Goal: Complete application form: Complete application form

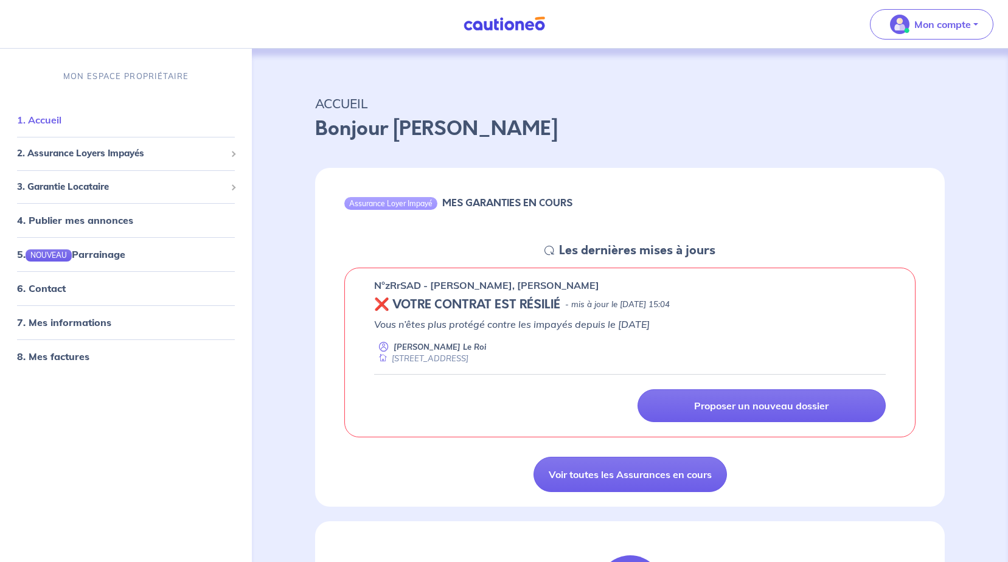
click at [61, 127] on link "1. Accueil" at bounding box center [39, 120] width 44 height 12
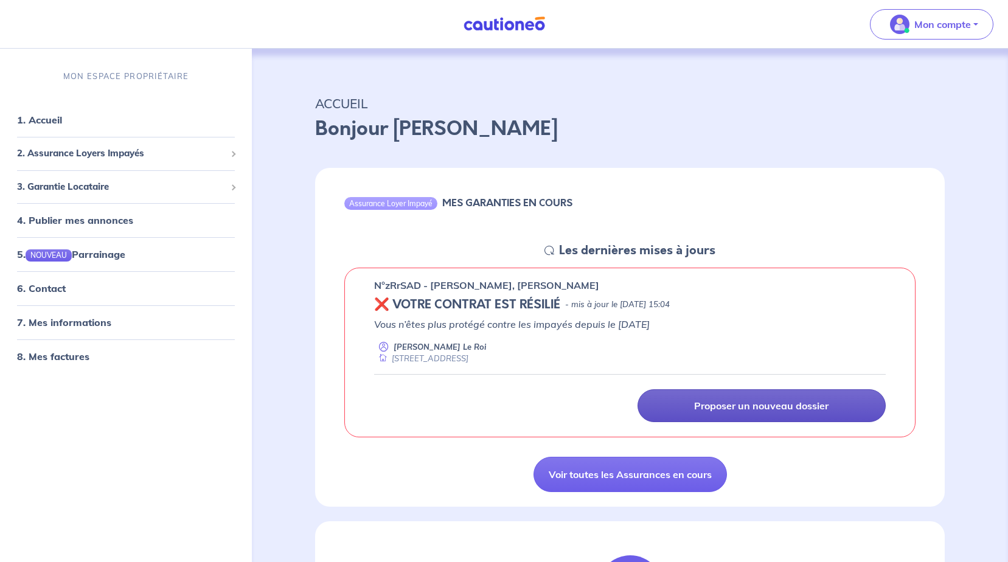
click at [705, 405] on p "Proposer un nouveau dossier" at bounding box center [761, 406] width 134 height 12
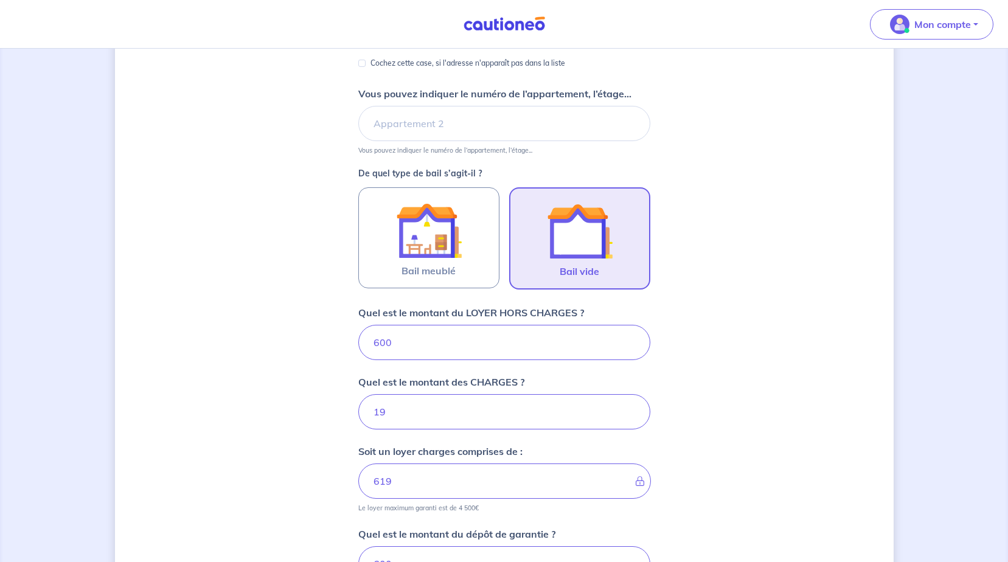
scroll to position [426, 0]
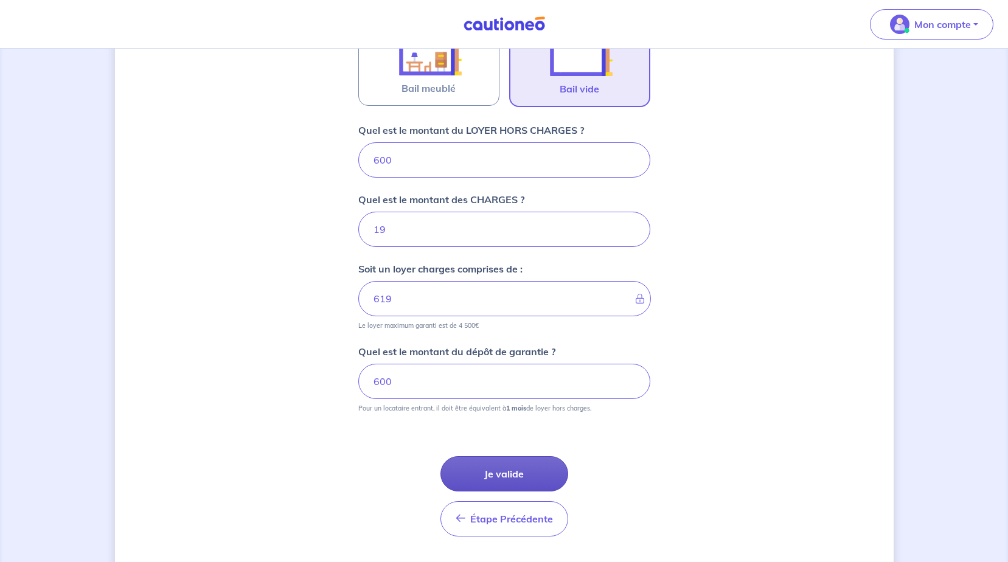
click at [521, 474] on button "Je valide" at bounding box center [504, 473] width 128 height 35
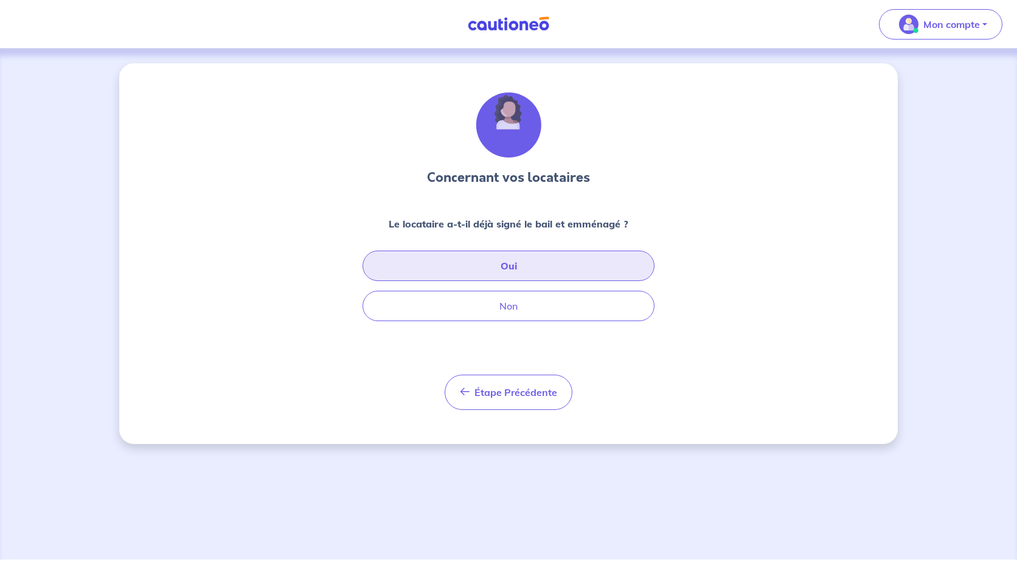
click at [512, 263] on button "Oui" at bounding box center [509, 266] width 292 height 30
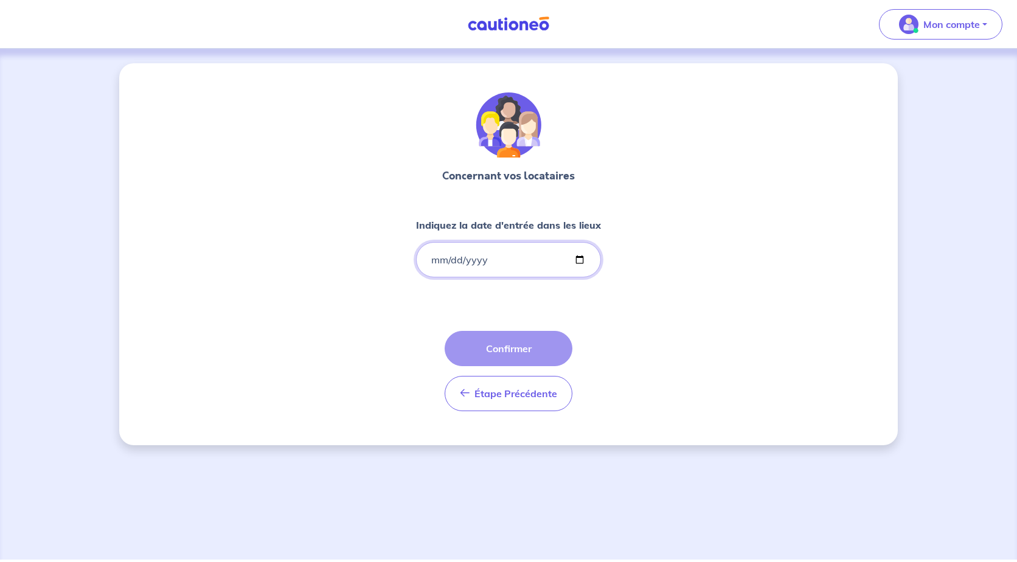
click at [438, 258] on input "Indiquez la date d'entrée dans les lieux" at bounding box center [508, 259] width 185 height 35
click at [579, 261] on input "Indiquez la date d'entrée dans les lieux" at bounding box center [508, 259] width 185 height 35
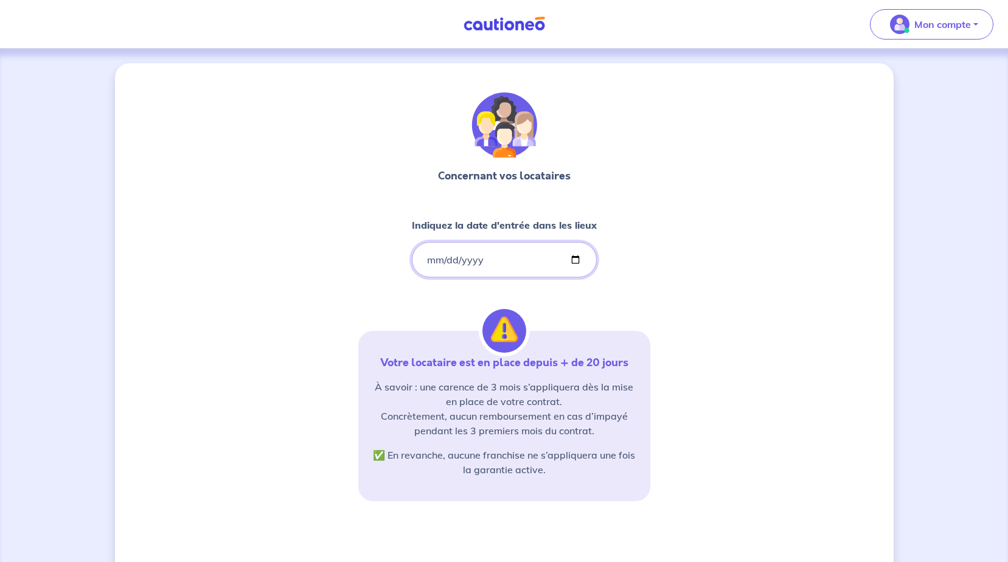
type input "[DATE]"
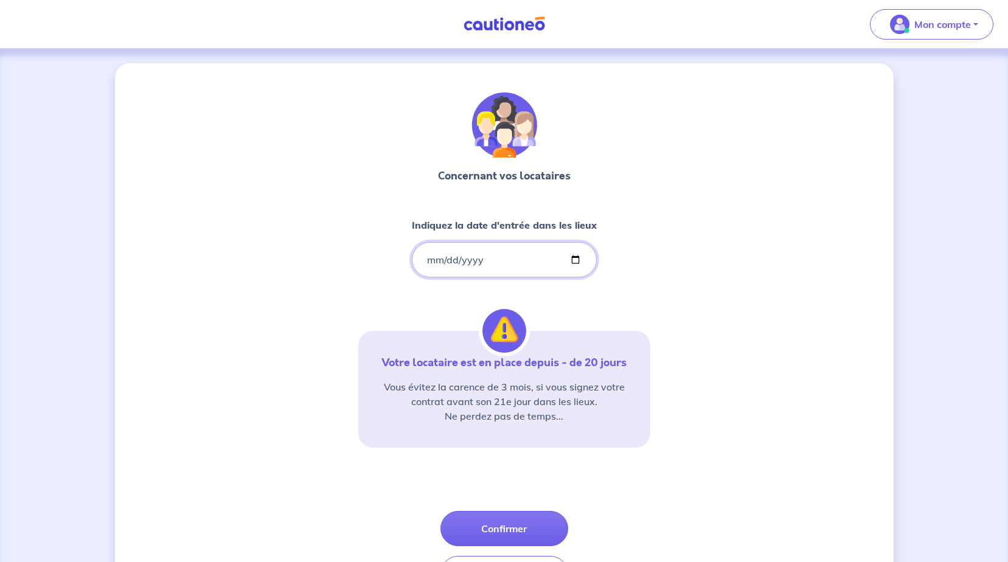
scroll to position [78, 0]
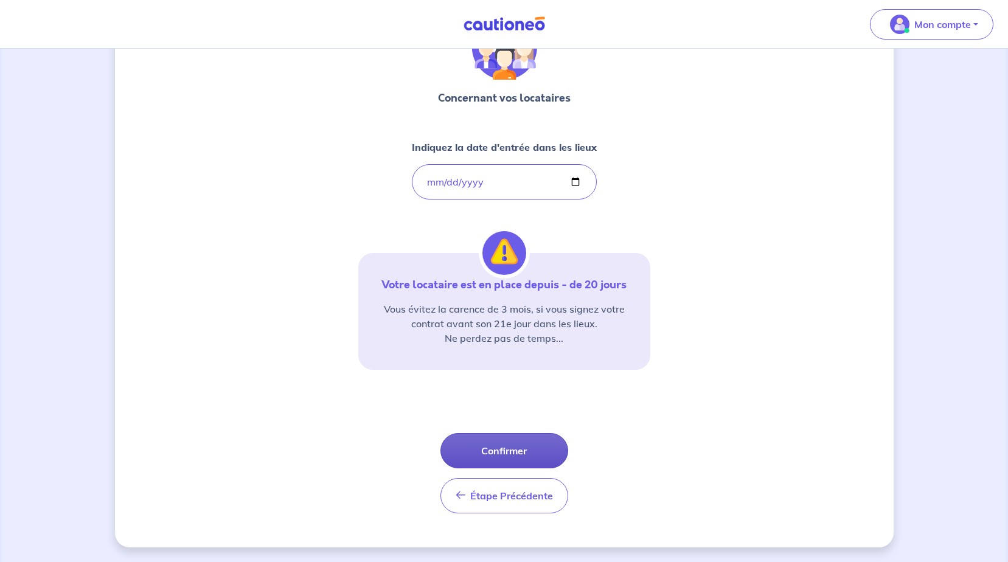
click at [520, 442] on button "Confirmer" at bounding box center [504, 450] width 128 height 35
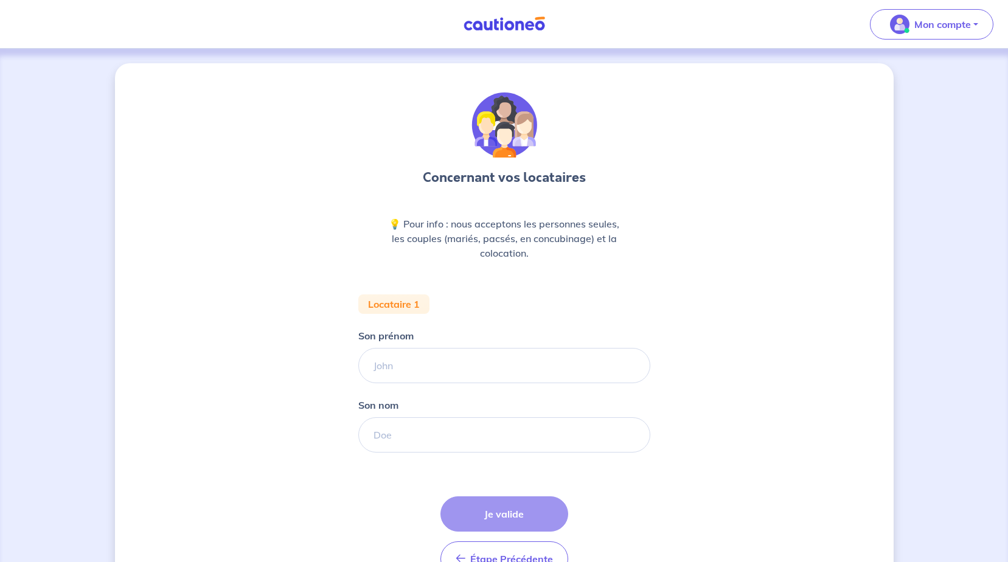
scroll to position [61, 0]
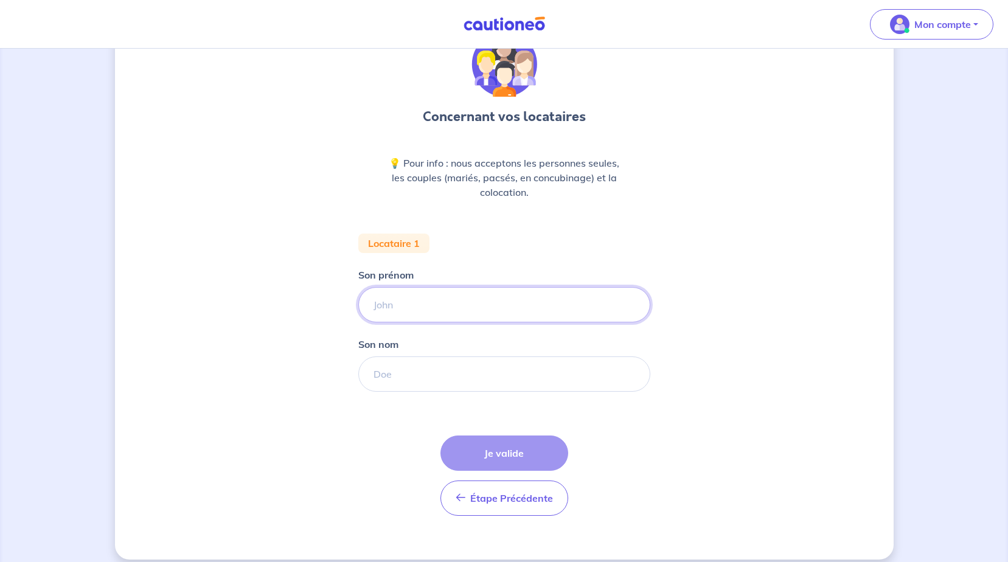
click at [444, 311] on input "Son prénom" at bounding box center [504, 304] width 292 height 35
type input "shania"
click at [433, 370] on input "Son nom" at bounding box center [504, 374] width 292 height 35
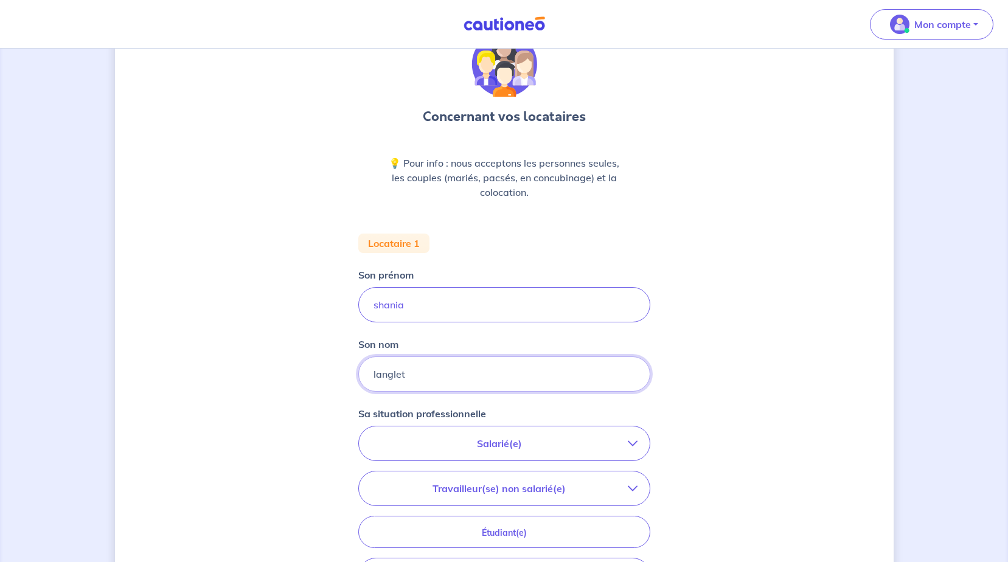
scroll to position [122, 0]
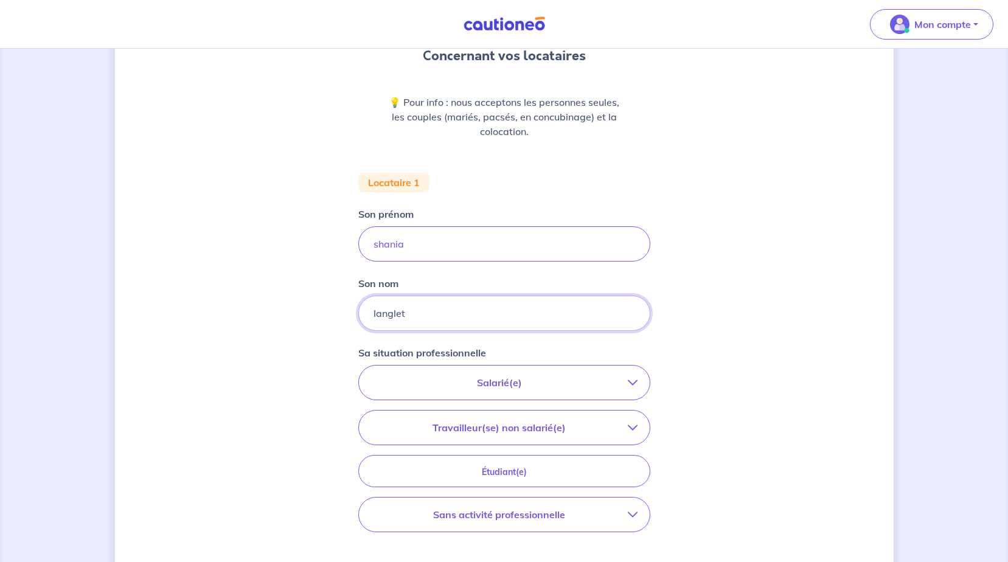
type input "langlet"
click at [501, 388] on p "Salarié(e)" at bounding box center [499, 382] width 257 height 15
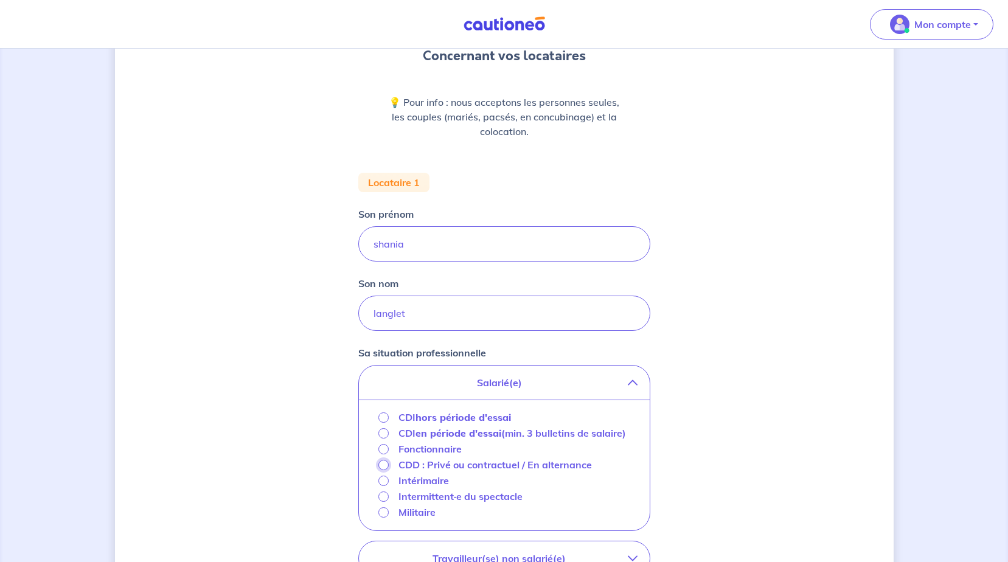
click at [381, 470] on input "CDD : Privé ou contractuel / En alternance" at bounding box center [383, 465] width 10 height 10
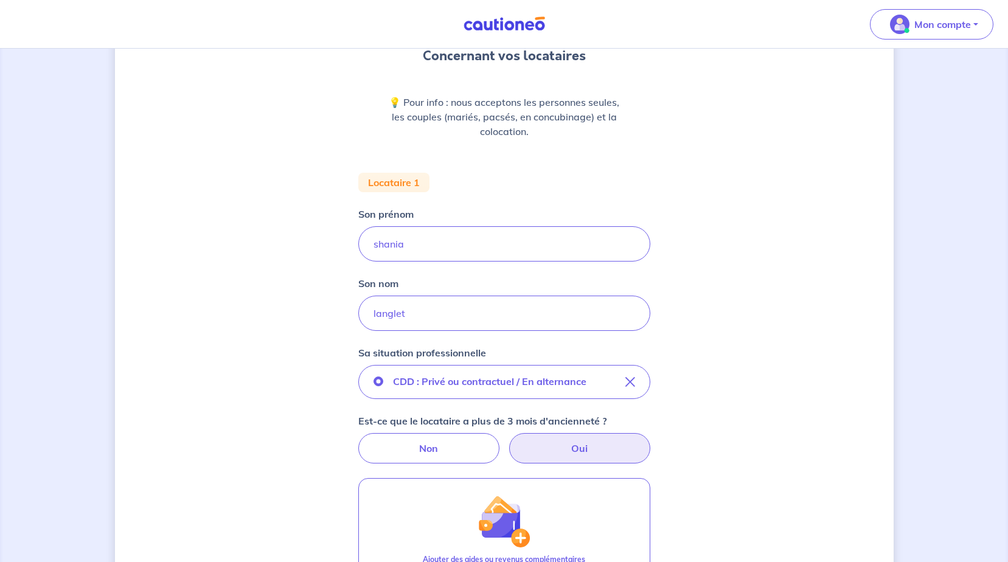
click at [583, 448] on label "Oui" at bounding box center [579, 448] width 141 height 30
click at [508, 441] on input "Oui" at bounding box center [504, 437] width 8 height 8
radio input "true"
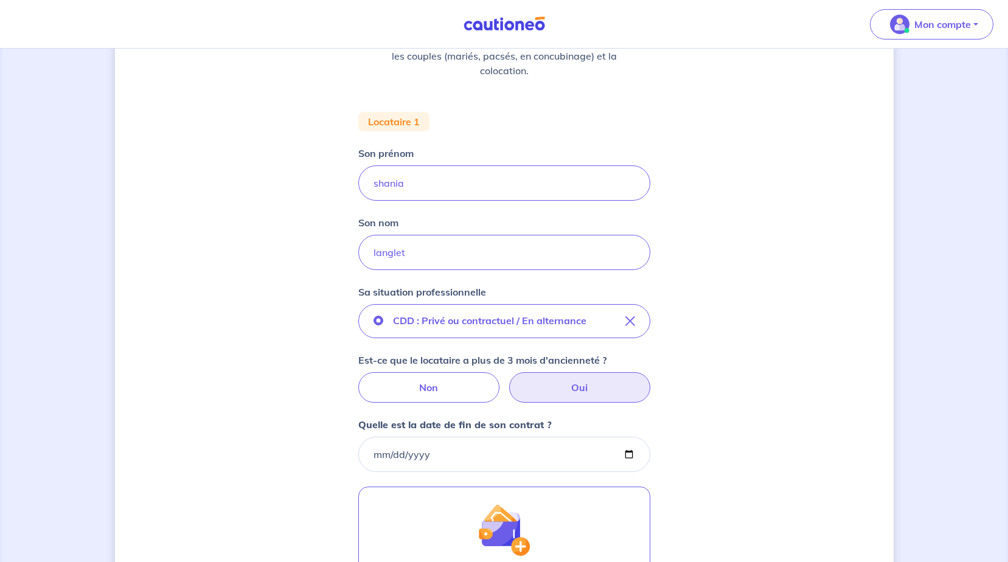
scroll to position [243, 0]
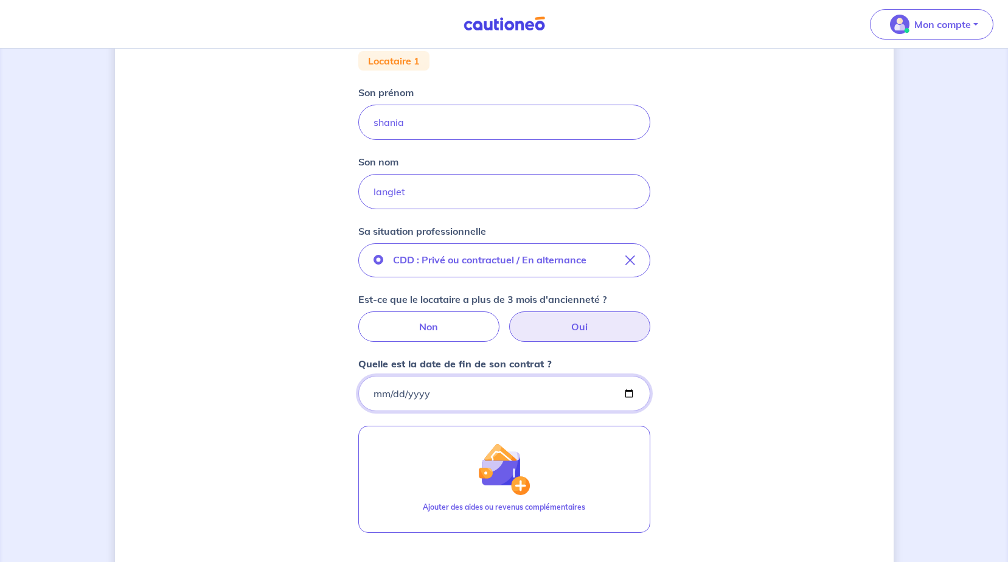
click at [526, 392] on input "Quelle est la date de fin de son contrat ?" at bounding box center [504, 393] width 292 height 35
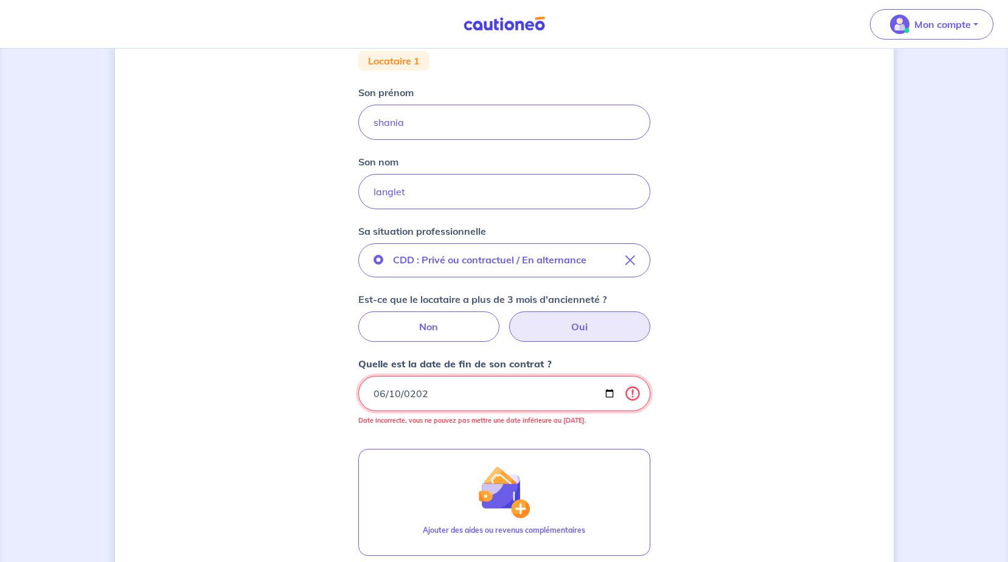
type input "[DATE]"
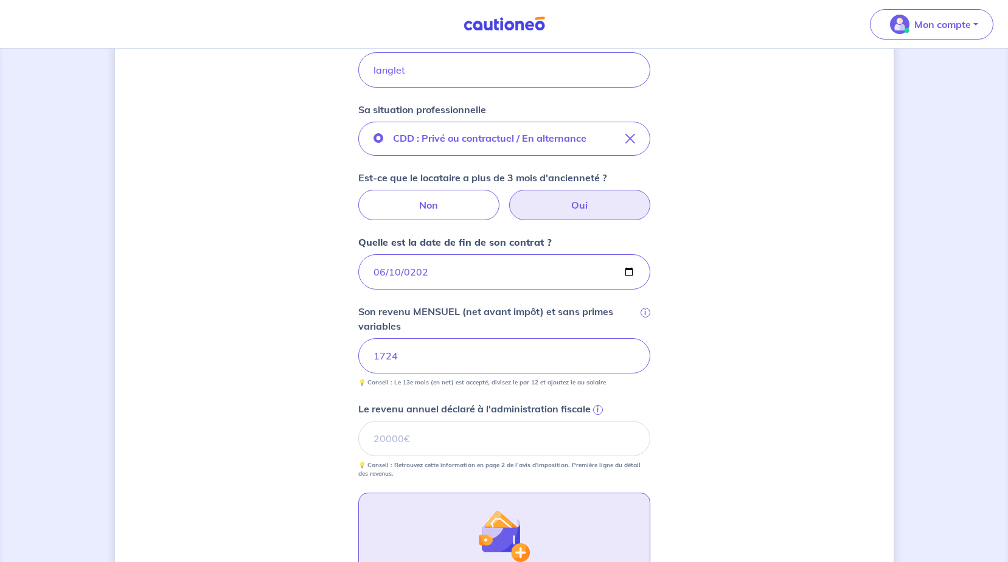
scroll to position [426, 0]
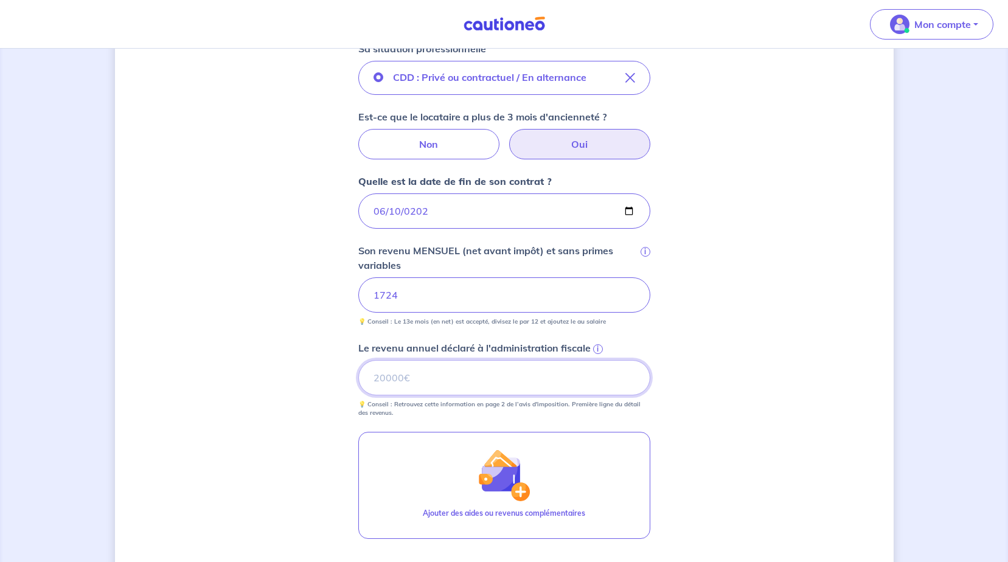
click at [482, 380] on input "Le revenu annuel déclaré à l'administration fiscale i" at bounding box center [504, 377] width 292 height 35
type input "6838"
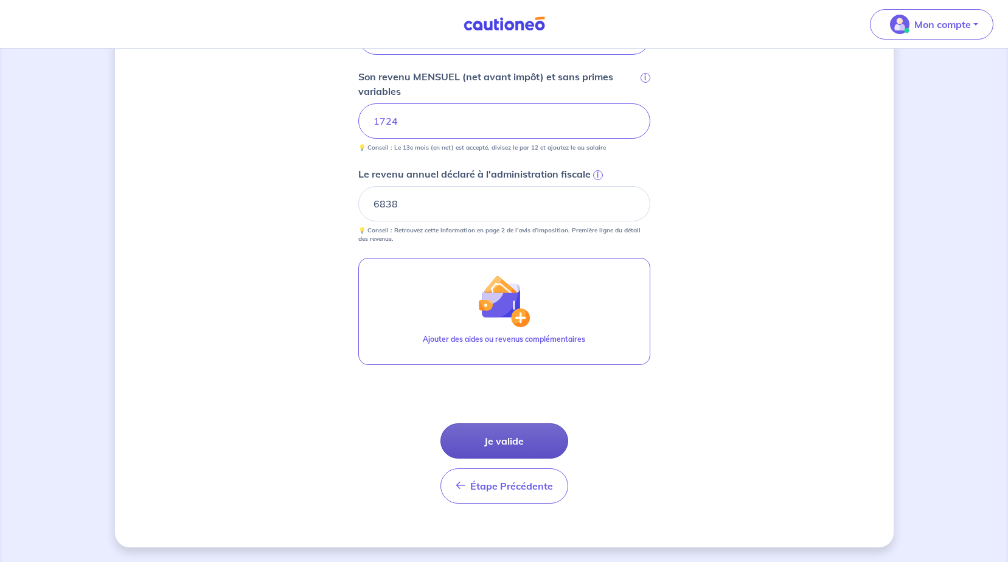
click at [504, 439] on button "Je valide" at bounding box center [504, 440] width 128 height 35
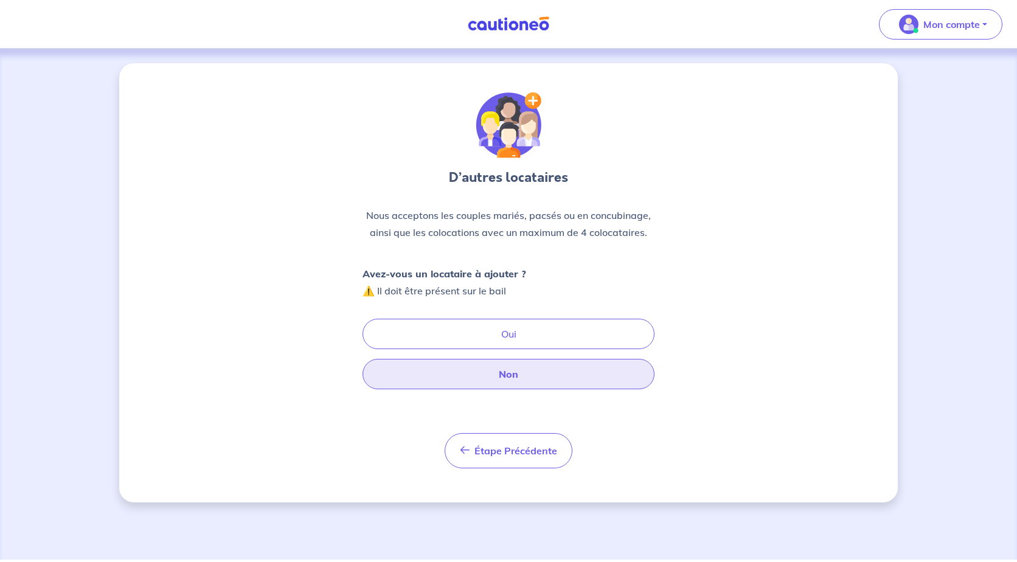
click at [526, 377] on button "Non" at bounding box center [509, 374] width 292 height 30
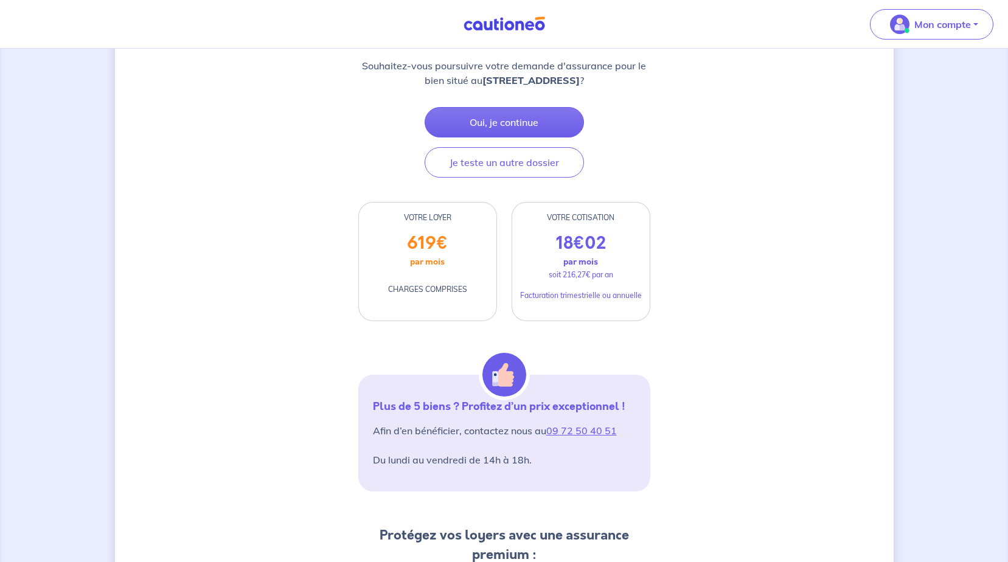
scroll to position [122, 0]
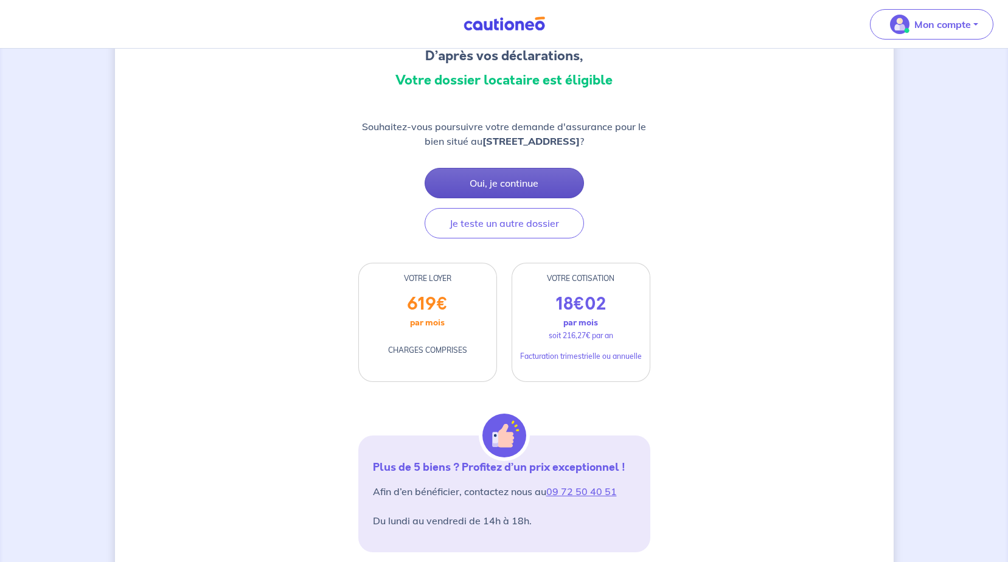
click at [498, 194] on button "Oui, je continue" at bounding box center [504, 183] width 159 height 30
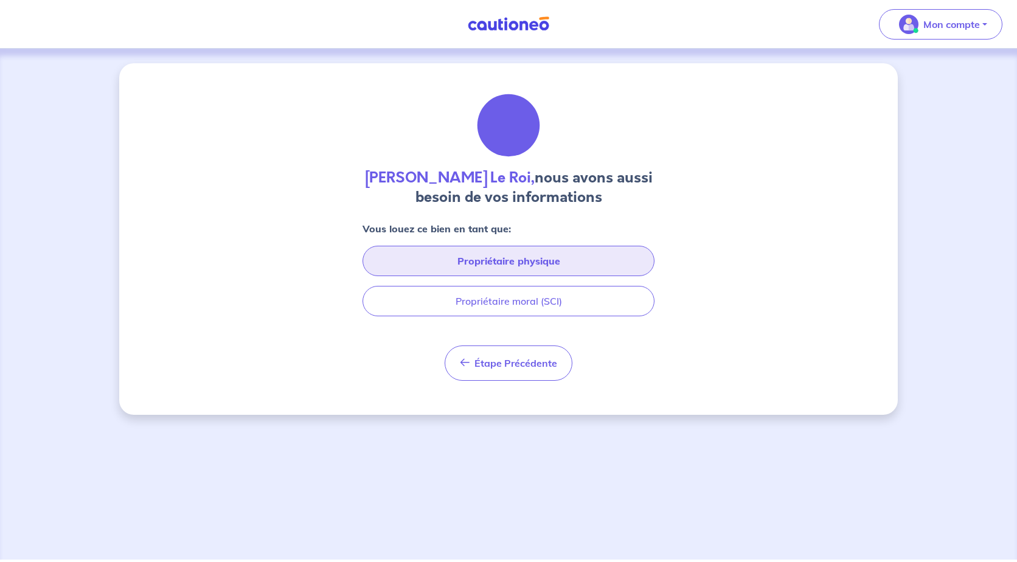
click at [518, 257] on button "Propriétaire physique" at bounding box center [509, 261] width 292 height 30
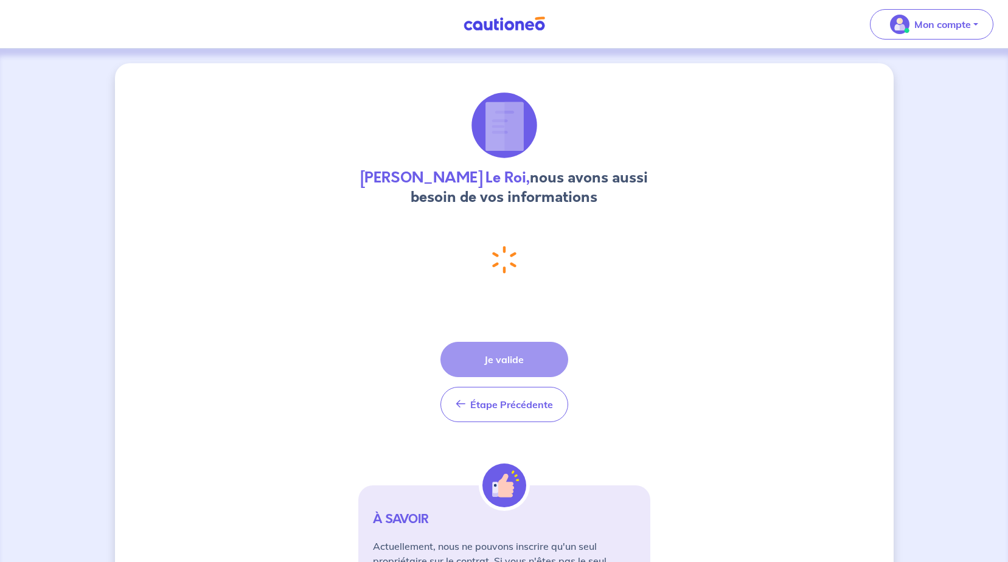
select select "FR"
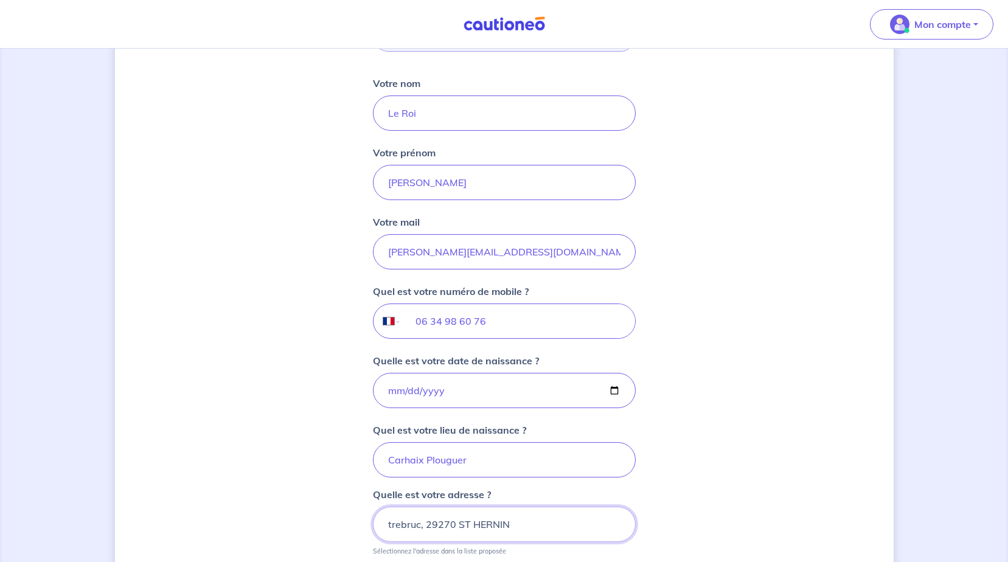
scroll to position [380, 0]
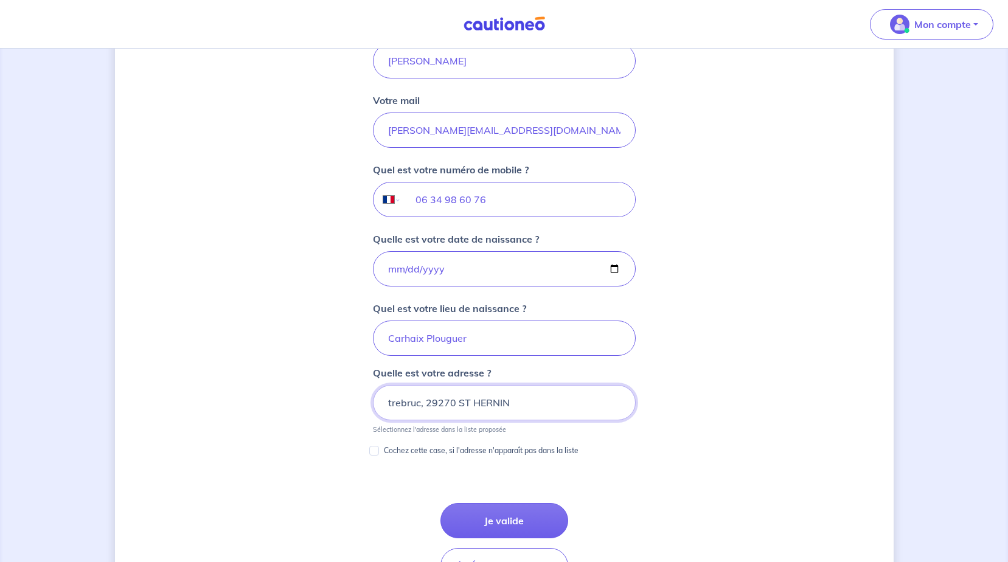
click at [386, 401] on input "trebruc, 29270 ST HERNIN" at bounding box center [504, 402] width 263 height 35
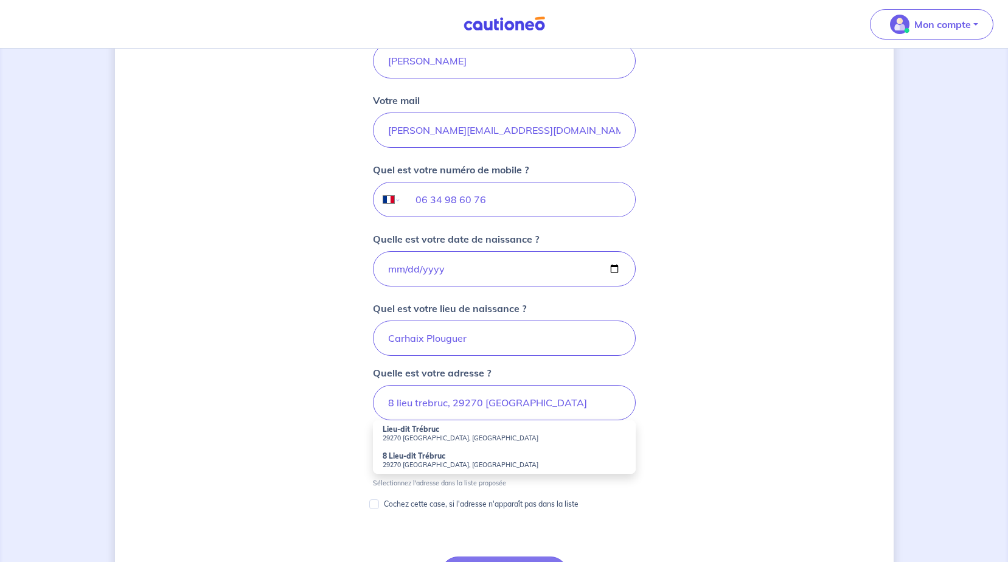
click at [422, 461] on small "29270 [GEOGRAPHIC_DATA], [GEOGRAPHIC_DATA]" at bounding box center [504, 465] width 243 height 9
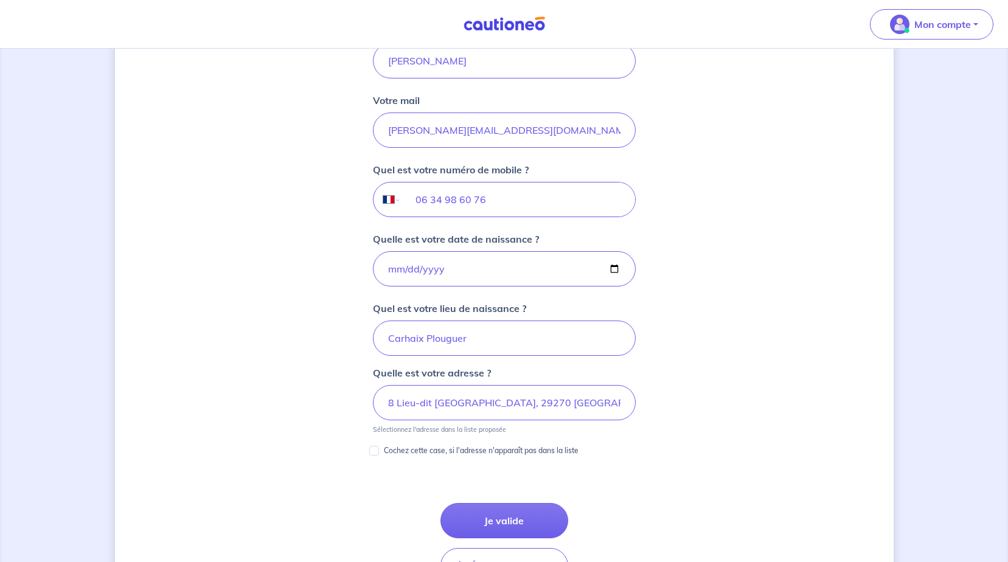
scroll to position [441, 0]
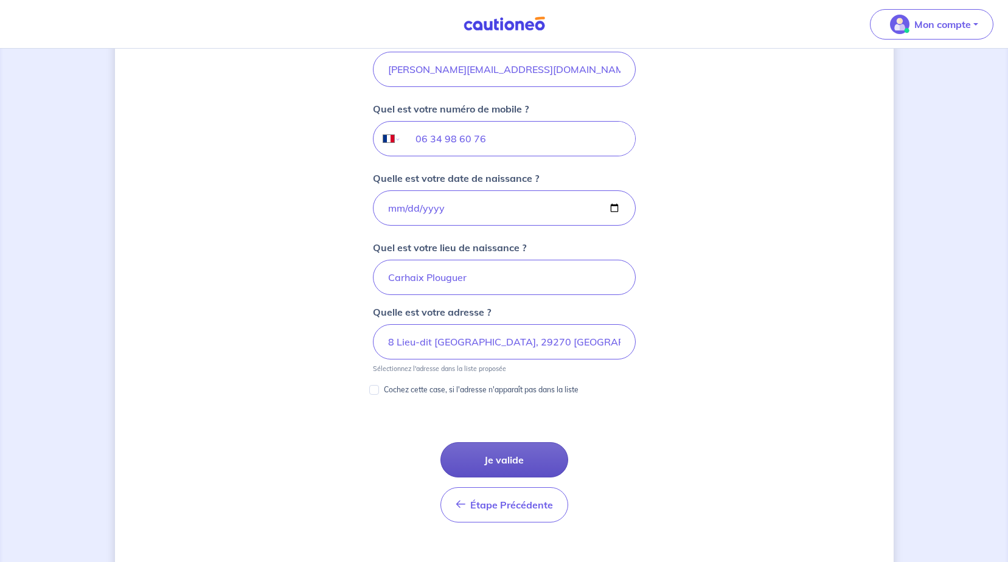
click at [509, 455] on button "Je valide" at bounding box center [504, 459] width 128 height 35
type input "trebruc, 29270 ST HERNIN"
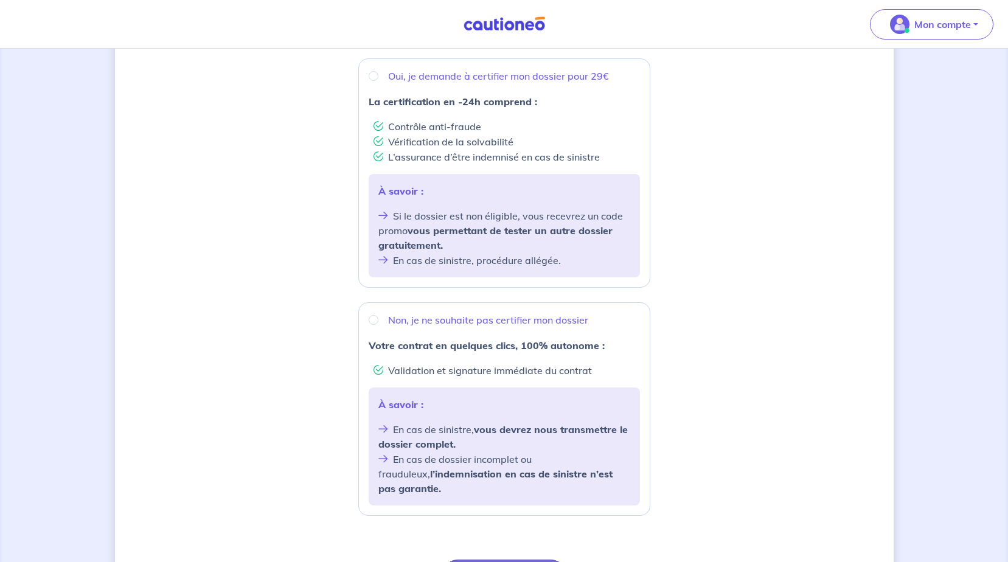
scroll to position [287, 0]
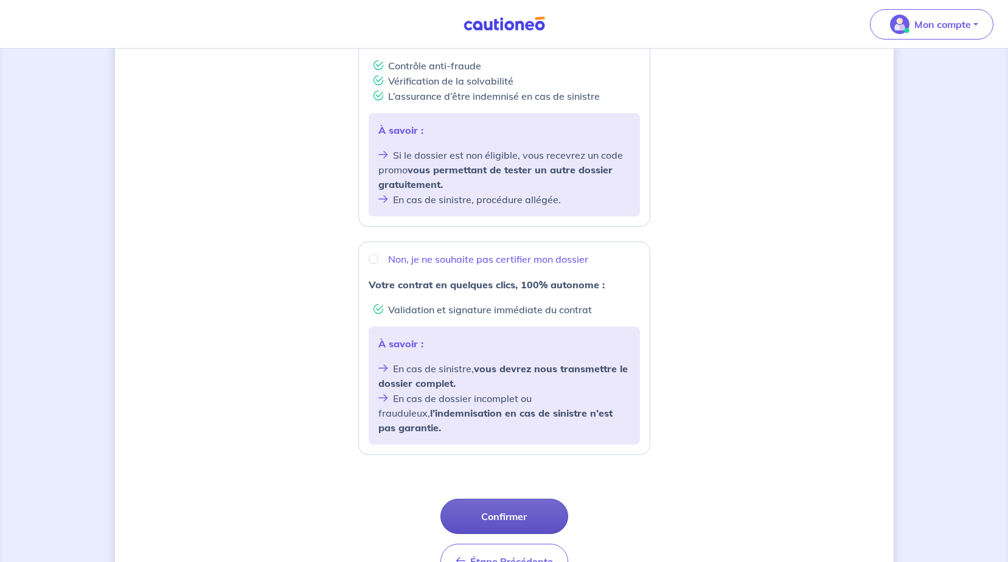
click at [510, 501] on button "Confirmer" at bounding box center [504, 516] width 128 height 35
click at [371, 257] on input "Non, je ne souhaite pas certifier mon dossier" at bounding box center [374, 259] width 10 height 10
radio input "true"
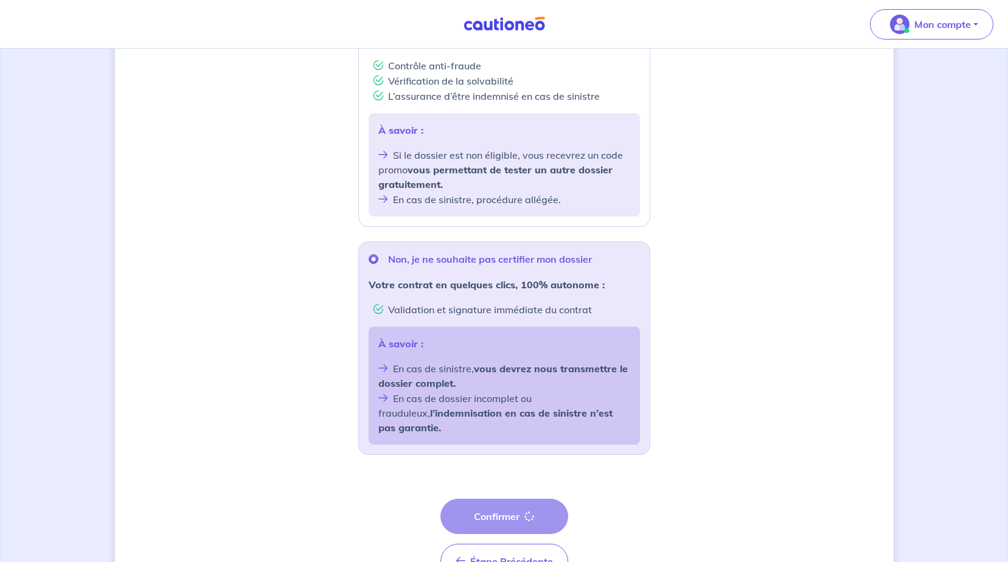
click at [501, 499] on div "Étape Précédente Précédent Confirmer Confirmer" at bounding box center [504, 539] width 128 height 80
click at [501, 503] on button "Confirmer" at bounding box center [504, 516] width 128 height 35
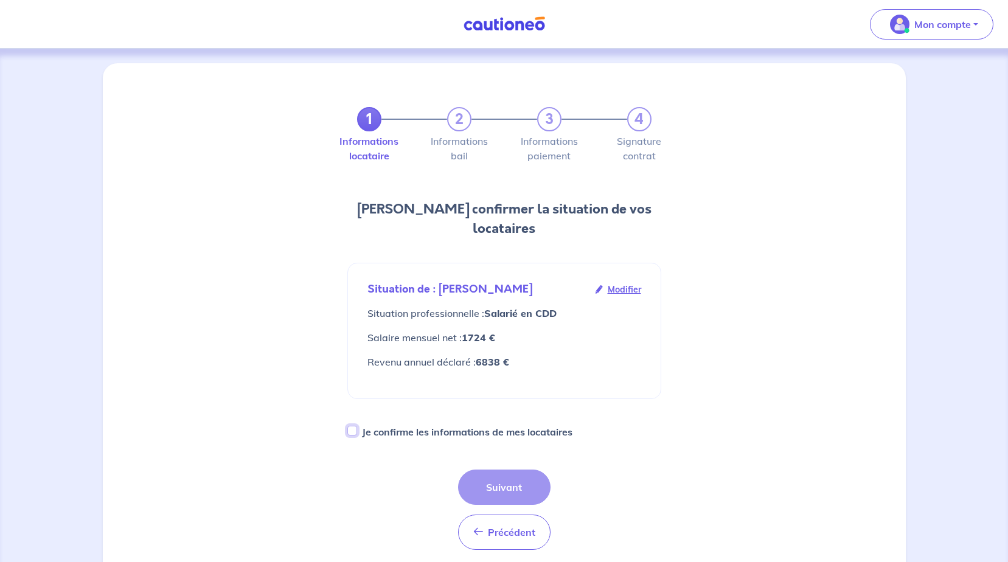
click at [353, 426] on input "Je confirme les informations de mes locataires" at bounding box center [352, 431] width 10 height 10
checkbox input "true"
click at [492, 470] on button "Suivant" at bounding box center [504, 487] width 92 height 35
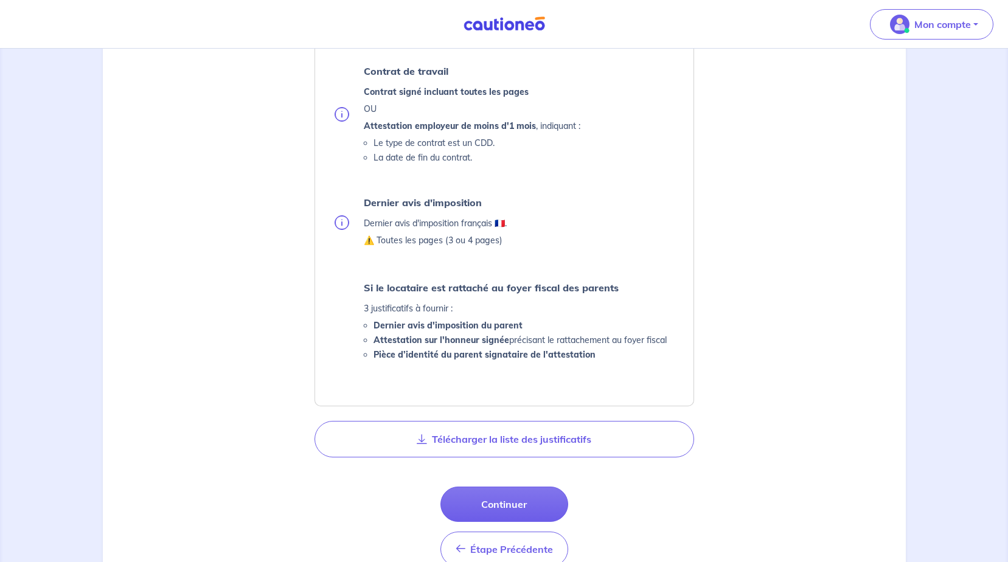
scroll to position [426, 0]
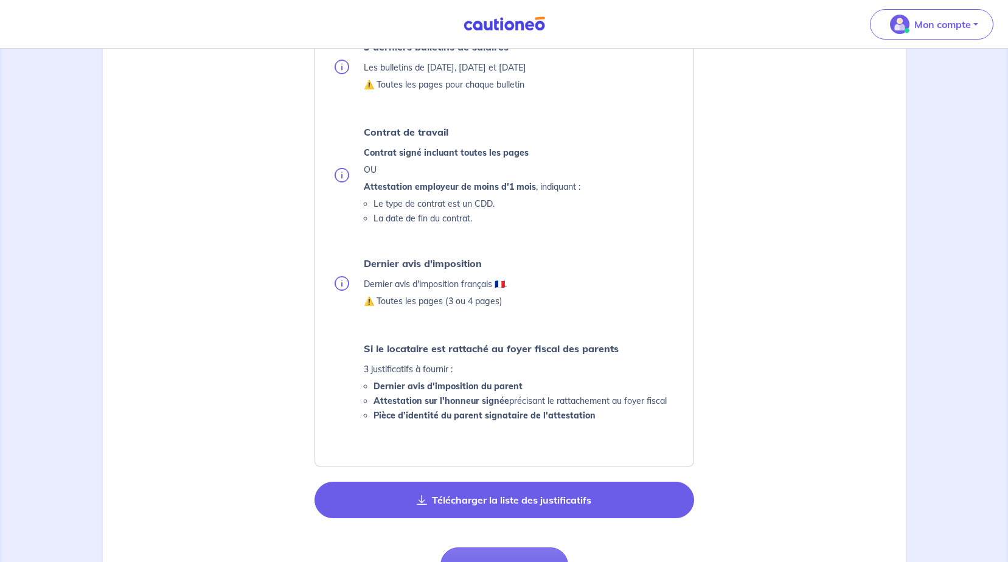
click at [532, 502] on button "Télécharger la liste des justificatifs" at bounding box center [505, 500] width 380 height 37
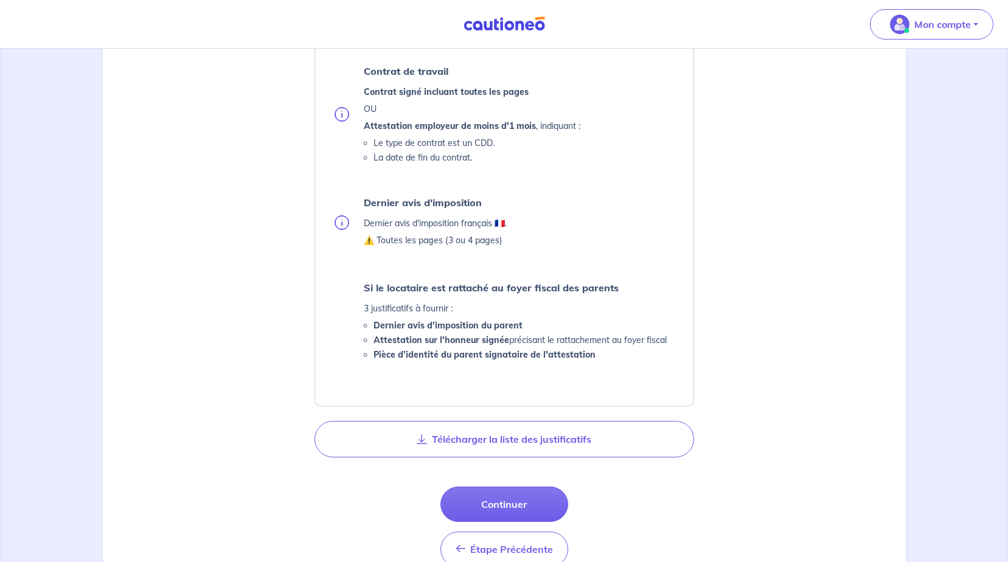
scroll to position [548, 0]
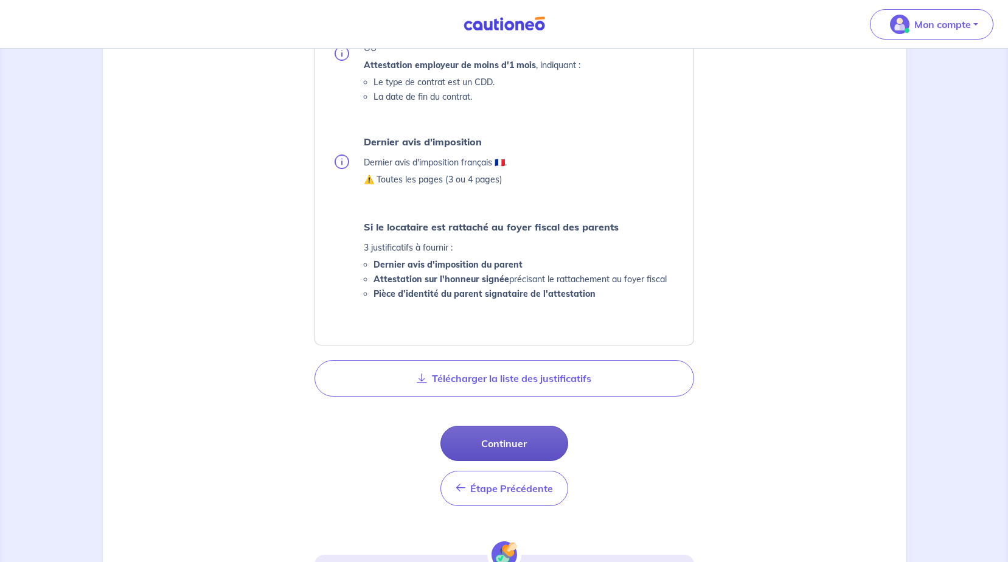
click at [506, 444] on button "Continuer" at bounding box center [504, 443] width 128 height 35
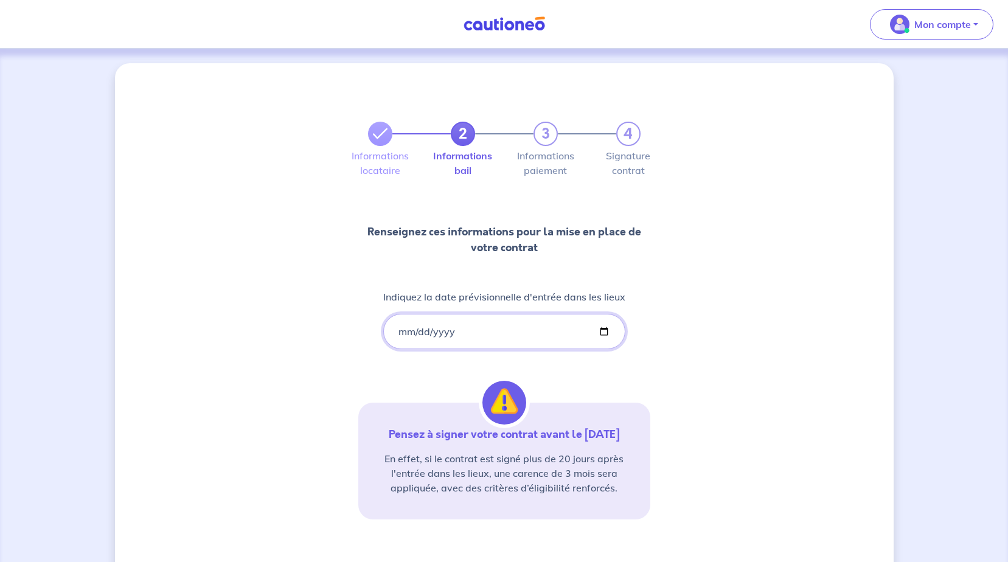
click at [605, 332] on input "[DATE]" at bounding box center [504, 331] width 242 height 35
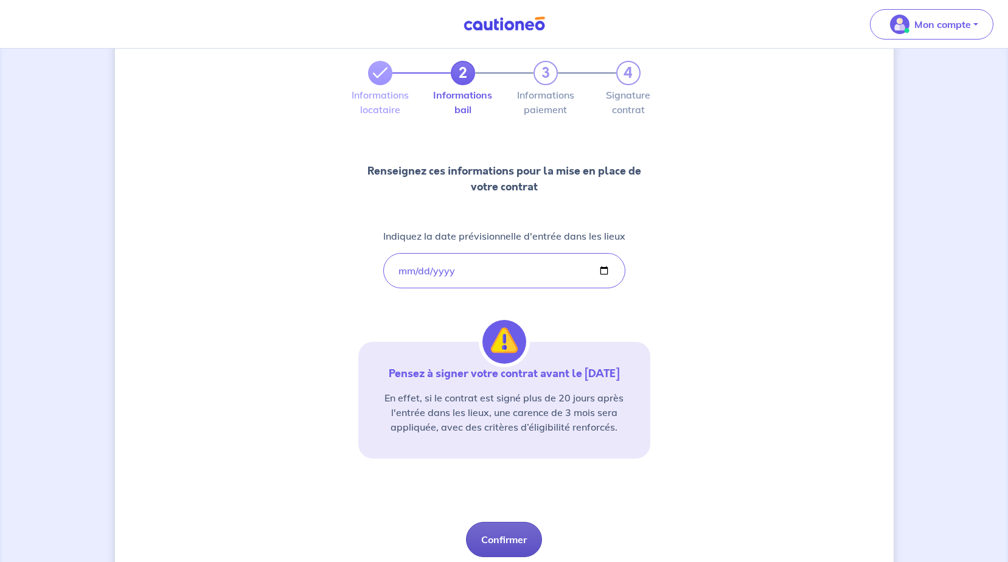
click at [492, 543] on button "Confirmer" at bounding box center [504, 539] width 76 height 35
select select "FR"
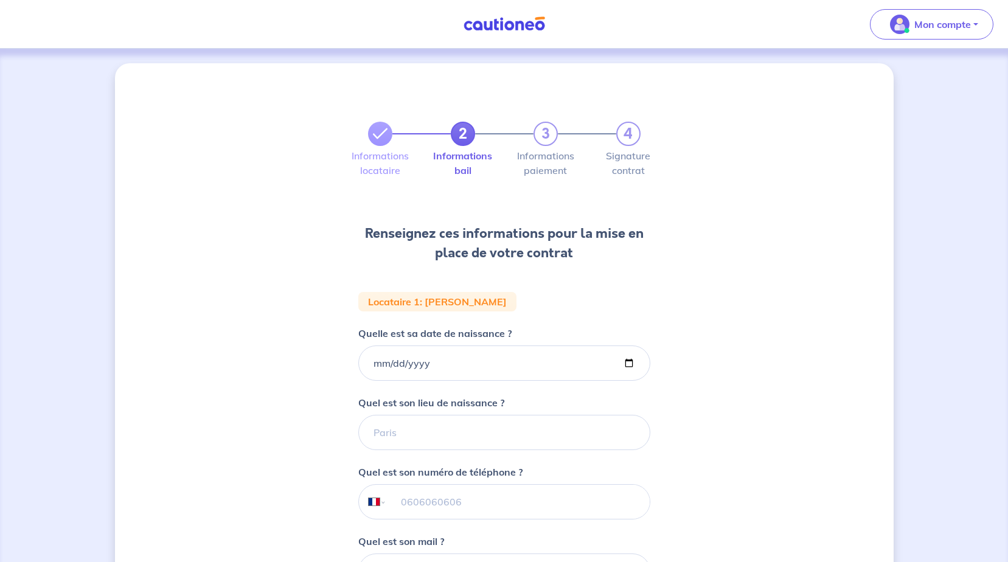
scroll to position [61, 0]
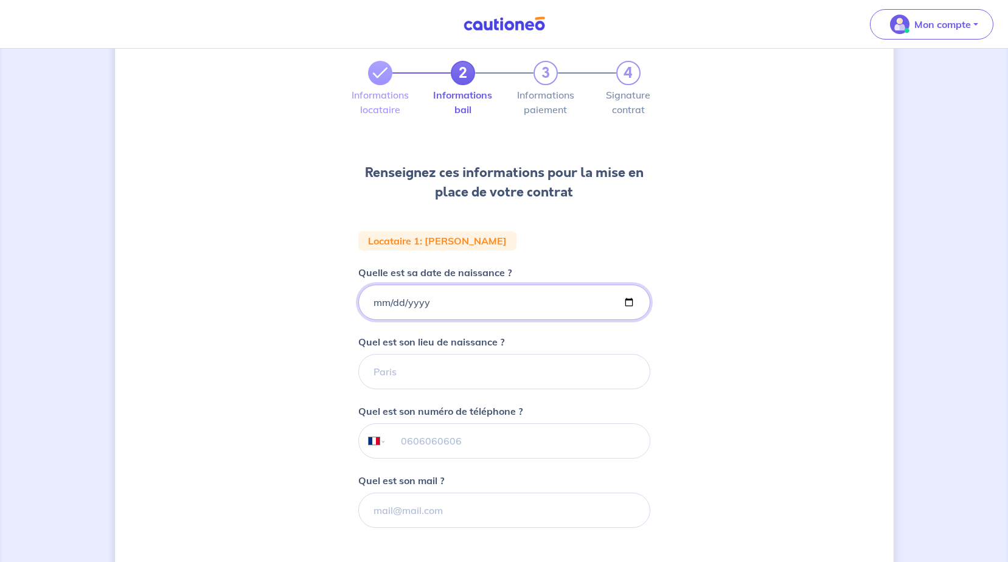
click at [408, 305] on input "Quelle est sa date de naissance ?" at bounding box center [504, 302] width 292 height 35
click at [376, 305] on input "Quelle est sa date de naissance ?" at bounding box center [504, 302] width 292 height 35
type input "[DATE]"
click at [463, 364] on input "Quel est son lieu de naissance ?" at bounding box center [504, 371] width 292 height 35
type input "carhaix plouguer"
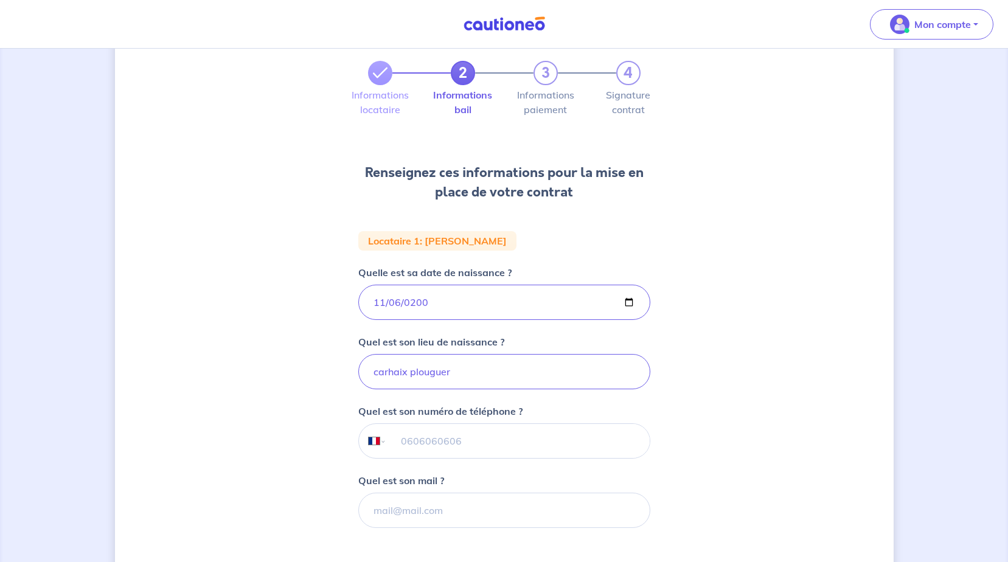
click at [467, 438] on input "tel" at bounding box center [517, 441] width 263 height 34
click at [813, 435] on div "2 3 4 Informations locataire Informations bail Informations paiement Signature …" at bounding box center [504, 349] width 779 height 694
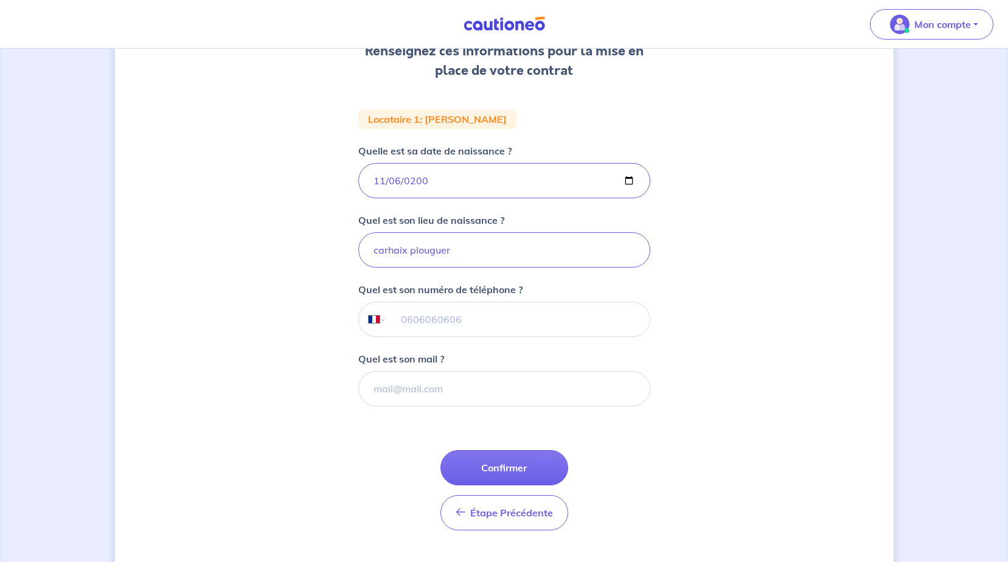
click at [522, 319] on input "tel" at bounding box center [517, 319] width 263 height 34
click at [691, 456] on div "2 3 4 Informations locataire Informations bail Informations paiement Signature …" at bounding box center [504, 228] width 779 height 694
click at [505, 461] on button "Confirmer" at bounding box center [504, 467] width 128 height 35
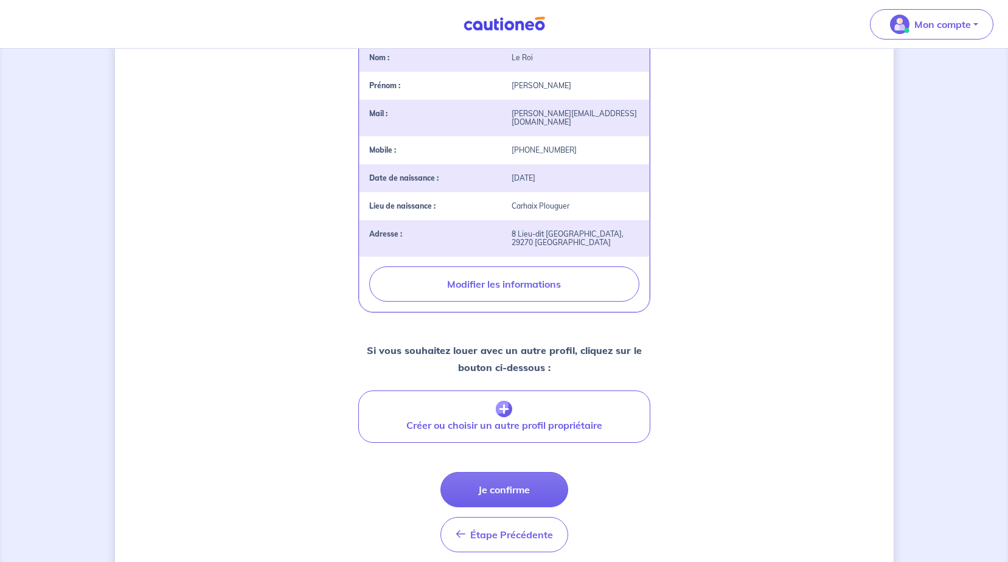
scroll to position [341, 0]
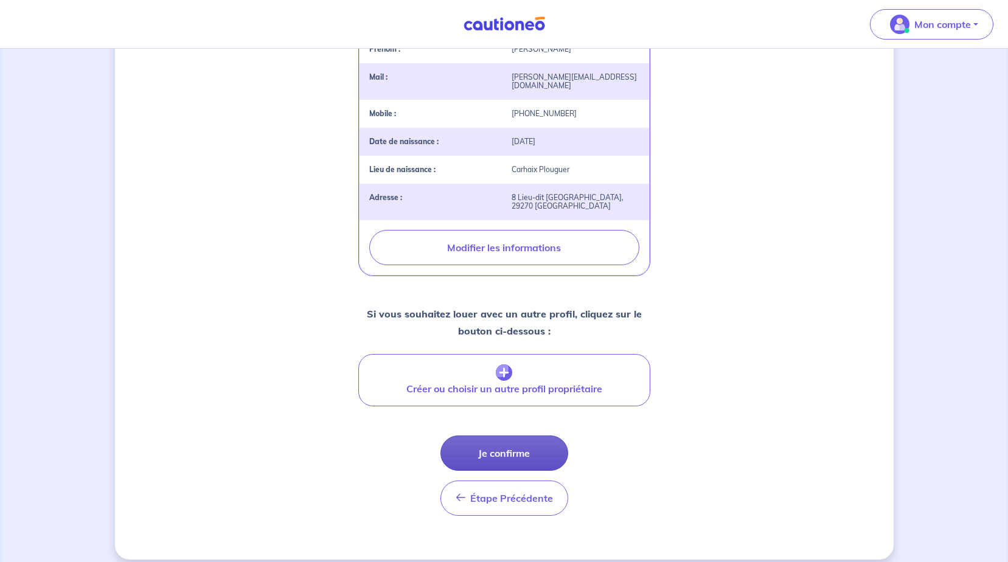
click at [502, 451] on button "Je confirme" at bounding box center [504, 453] width 128 height 35
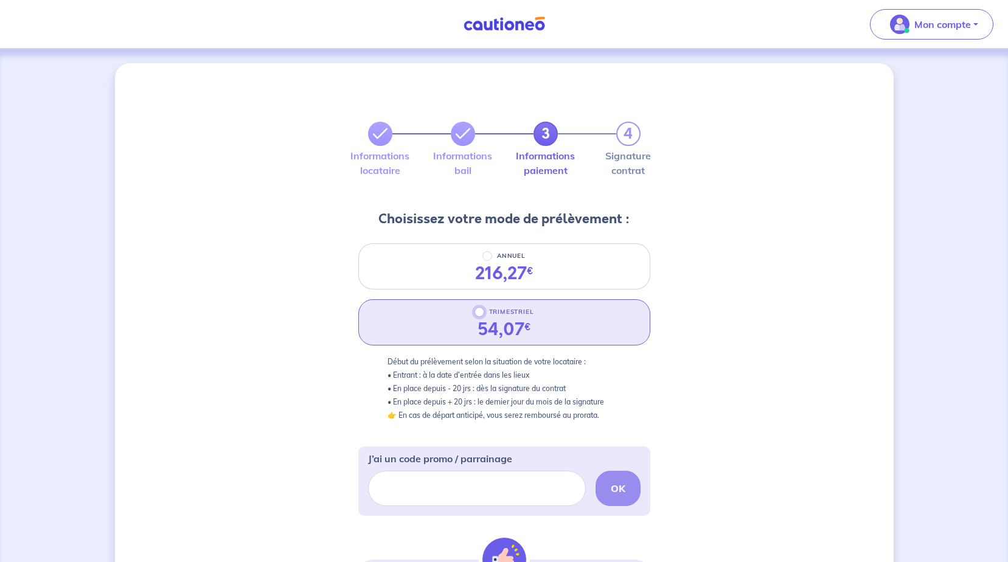
click at [480, 312] on input "TRIMESTRIEL" at bounding box center [480, 312] width 10 height 10
radio input "true"
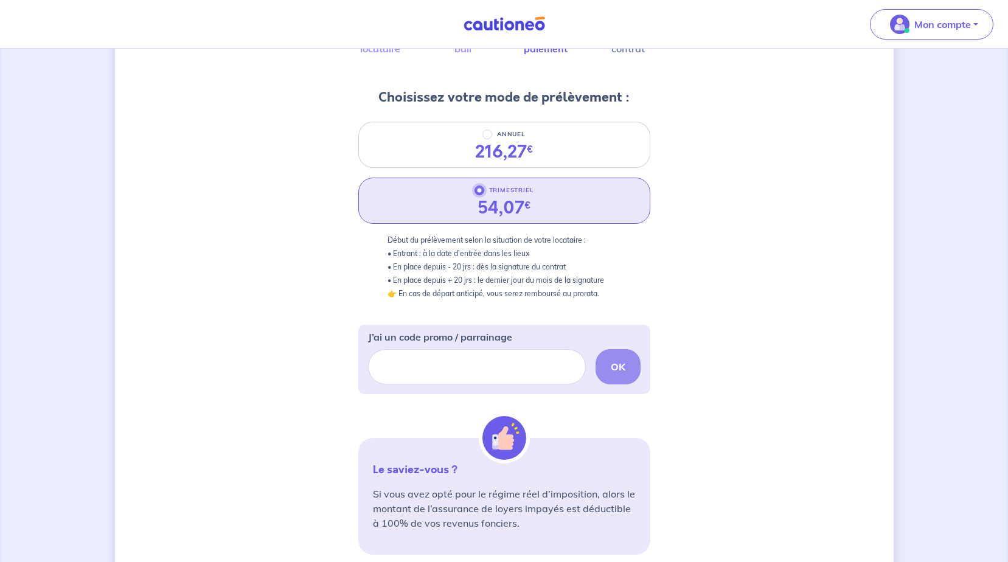
scroll to position [243, 0]
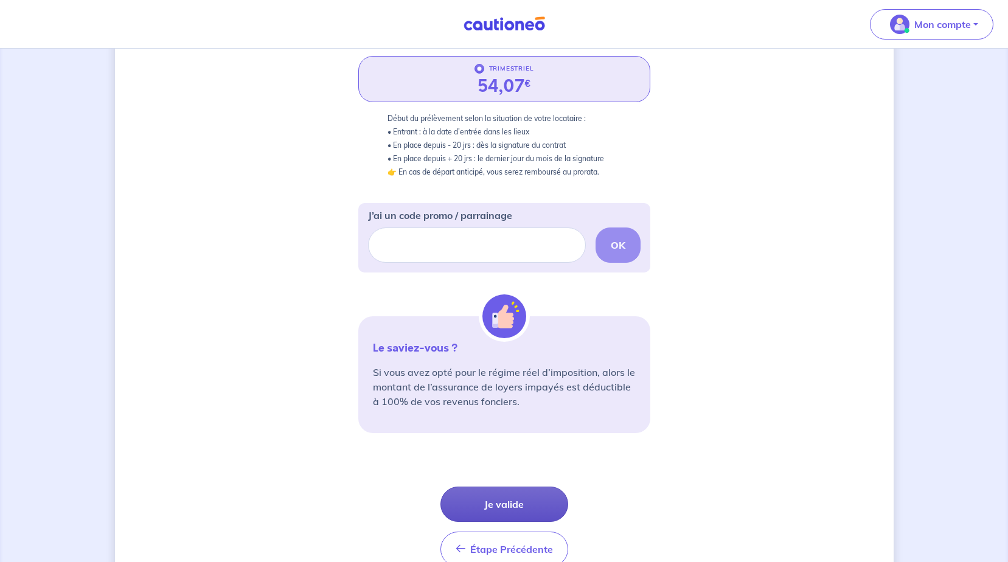
click at [503, 503] on button "Je valide" at bounding box center [504, 504] width 128 height 35
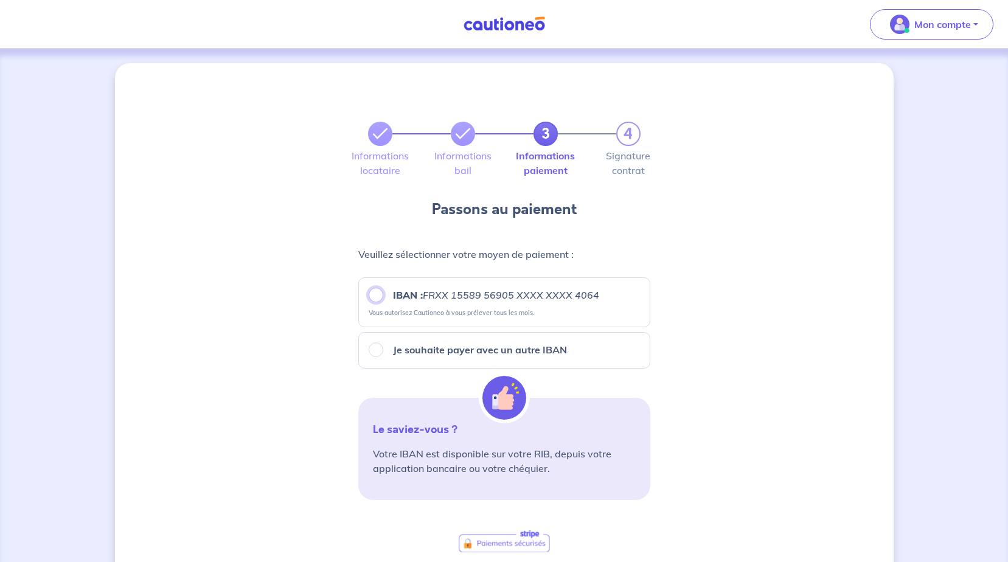
drag, startPoint x: 377, startPoint y: 294, endPoint x: 388, endPoint y: 298, distance: 12.3
click at [377, 294] on input "IBAN : FRXX [FINANCIAL_ID] XXXX XXXX 4064" at bounding box center [376, 295] width 15 height 15
radio input "true"
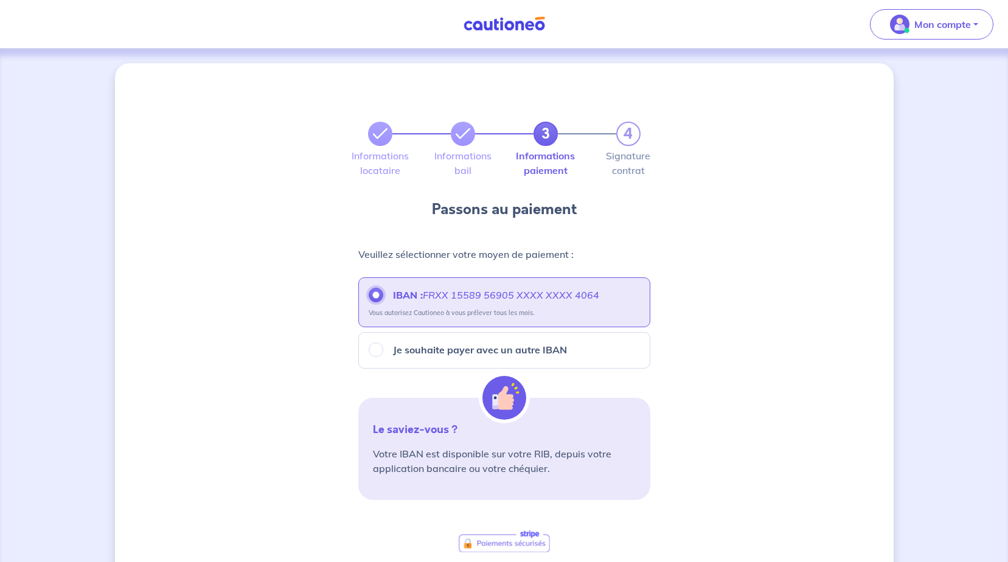
scroll to position [183, 0]
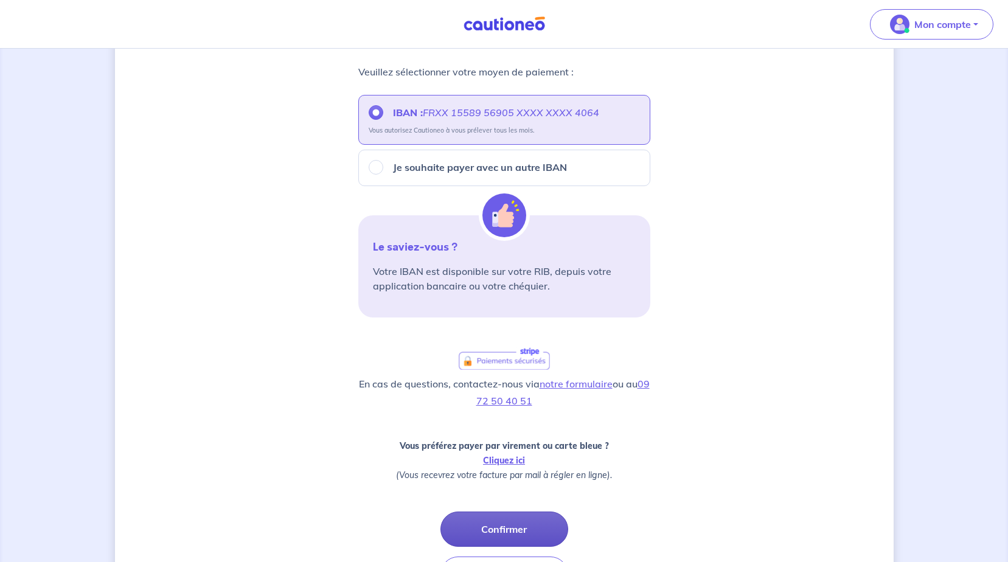
click at [507, 522] on button "Confirmer" at bounding box center [504, 529] width 128 height 35
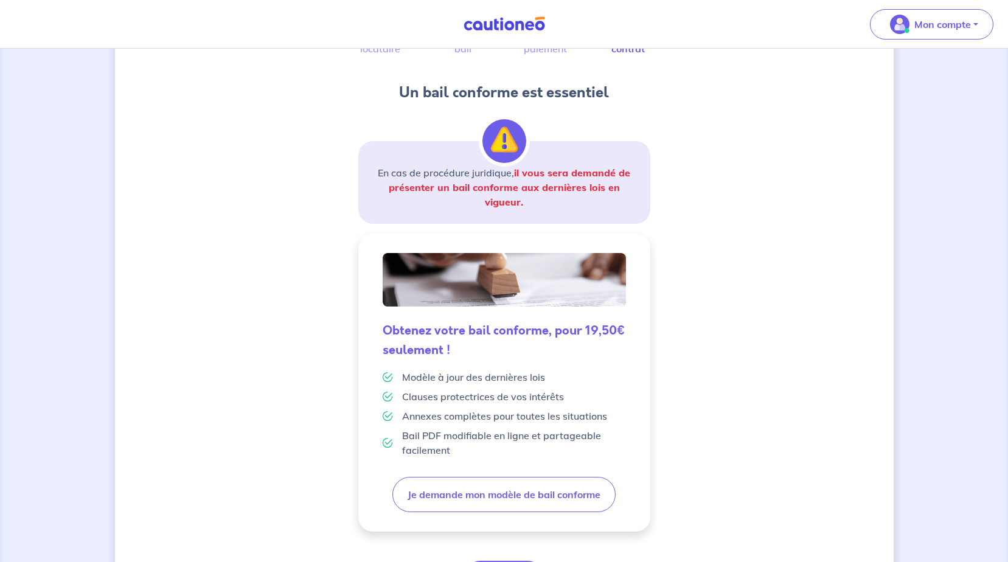
scroll to position [204, 0]
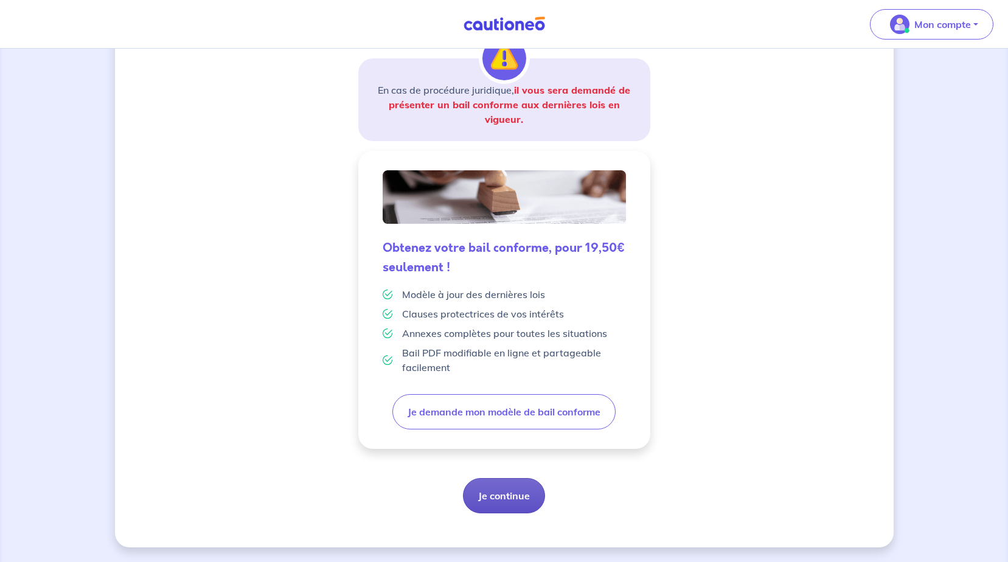
click at [531, 501] on button "Je continue" at bounding box center [504, 495] width 82 height 35
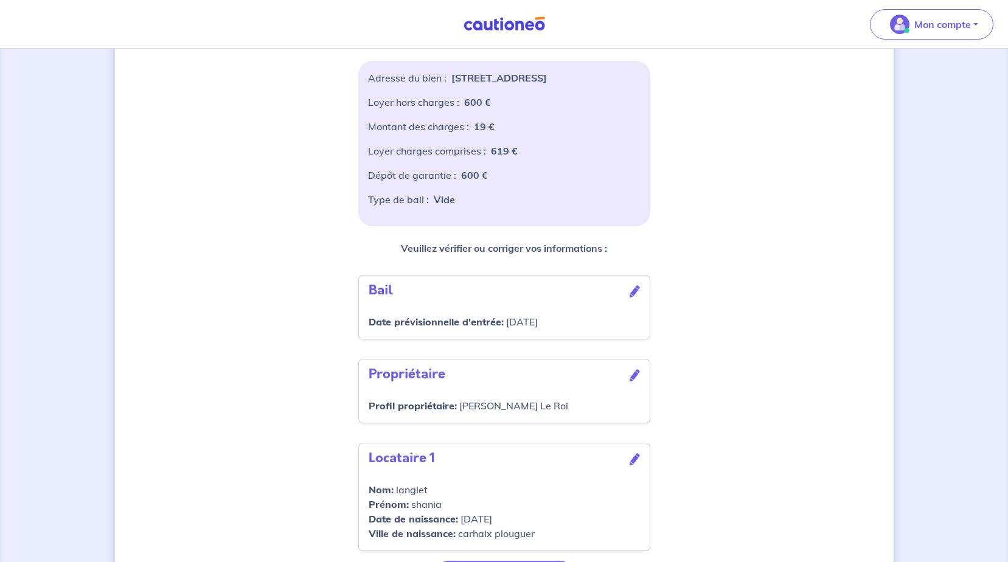
scroll to position [280, 0]
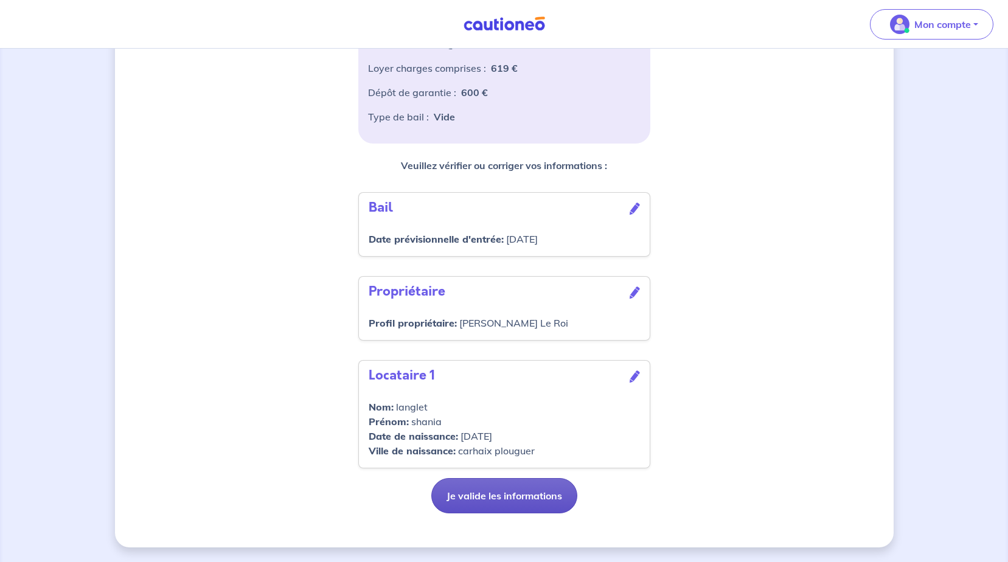
click at [487, 500] on button "Je valide les informations" at bounding box center [504, 495] width 146 height 35
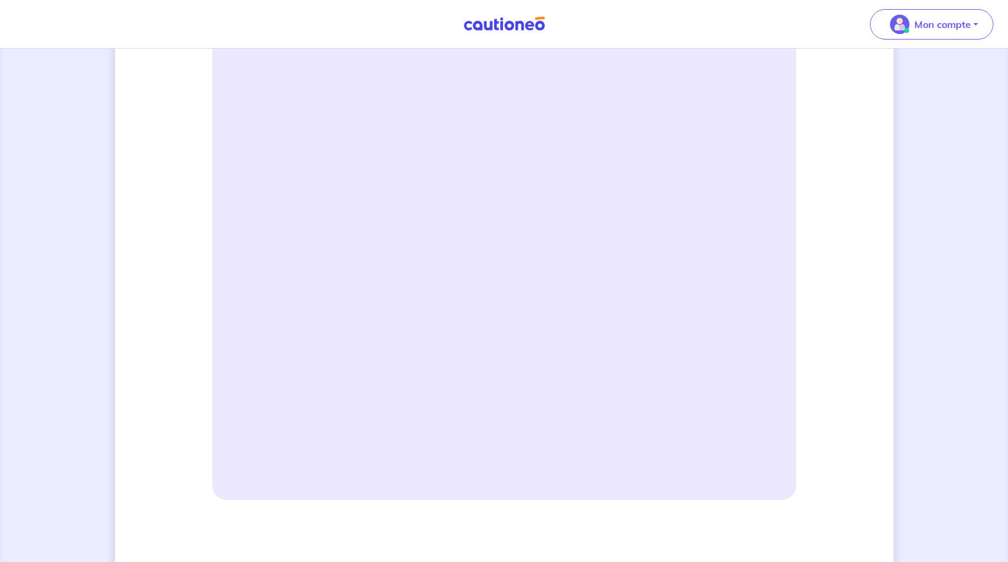
scroll to position [110, 0]
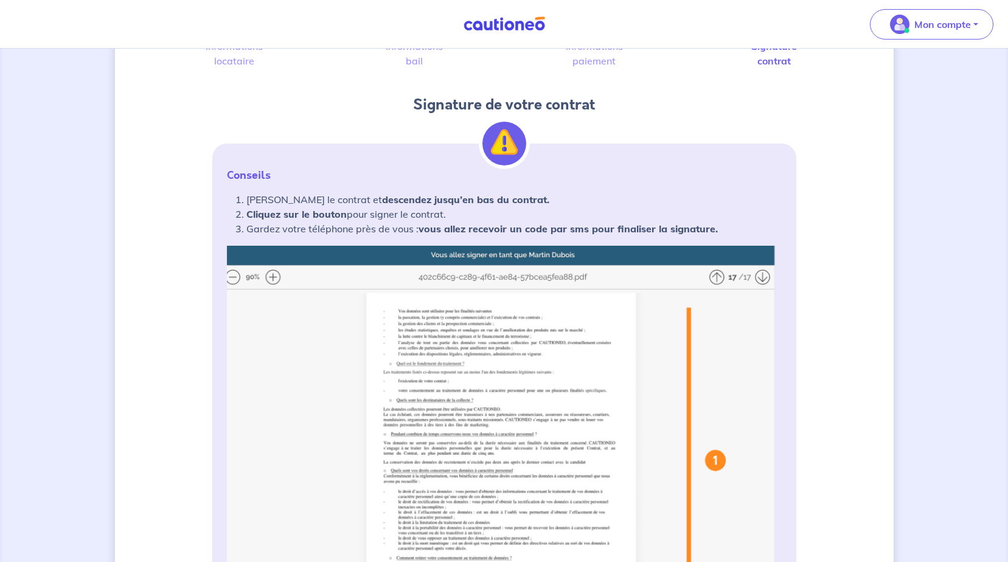
click at [269, 277] on img at bounding box center [504, 487] width 555 height 483
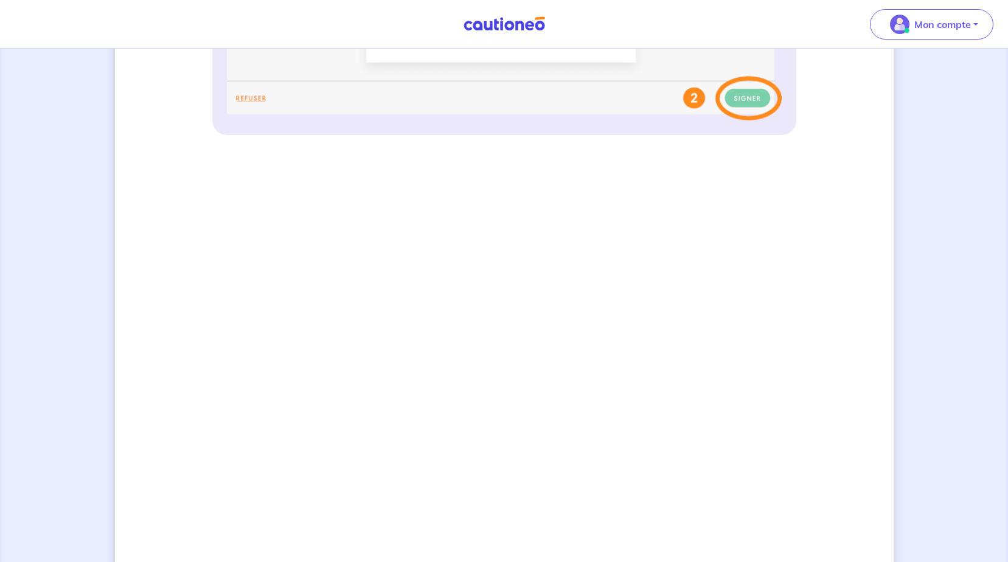
scroll to position [900, 0]
